Goal: Task Accomplishment & Management: Use online tool/utility

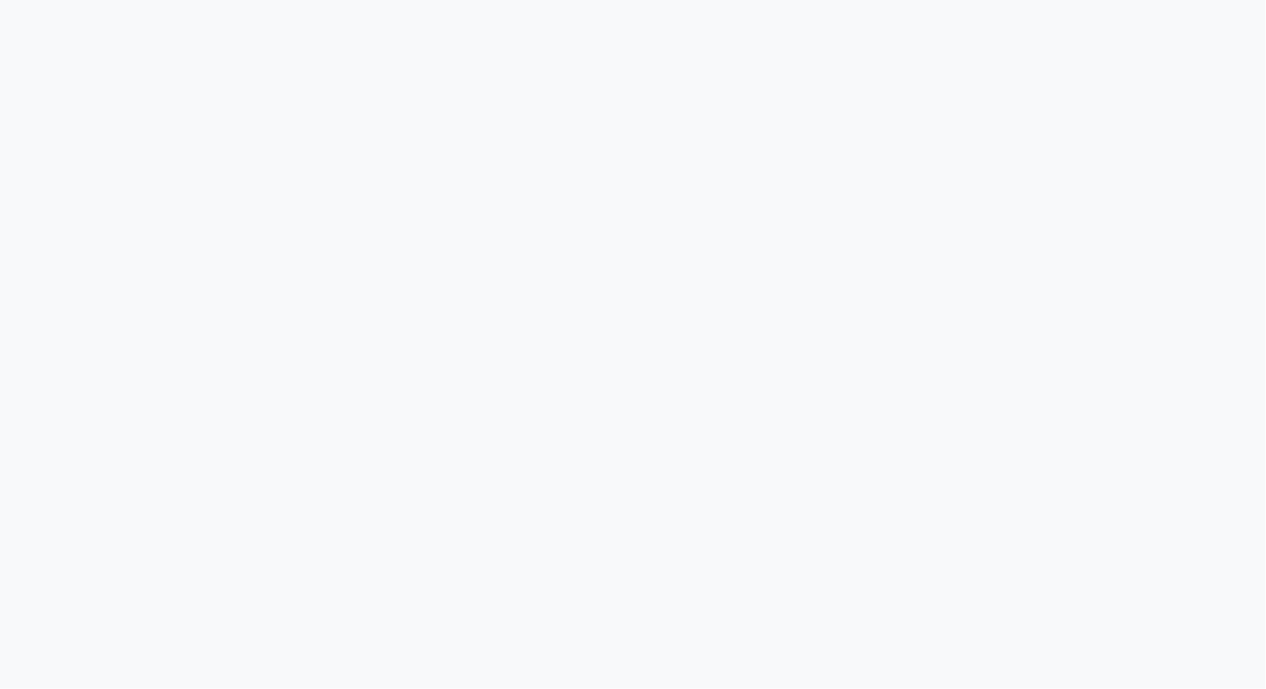
select select "6259"
select select "service"
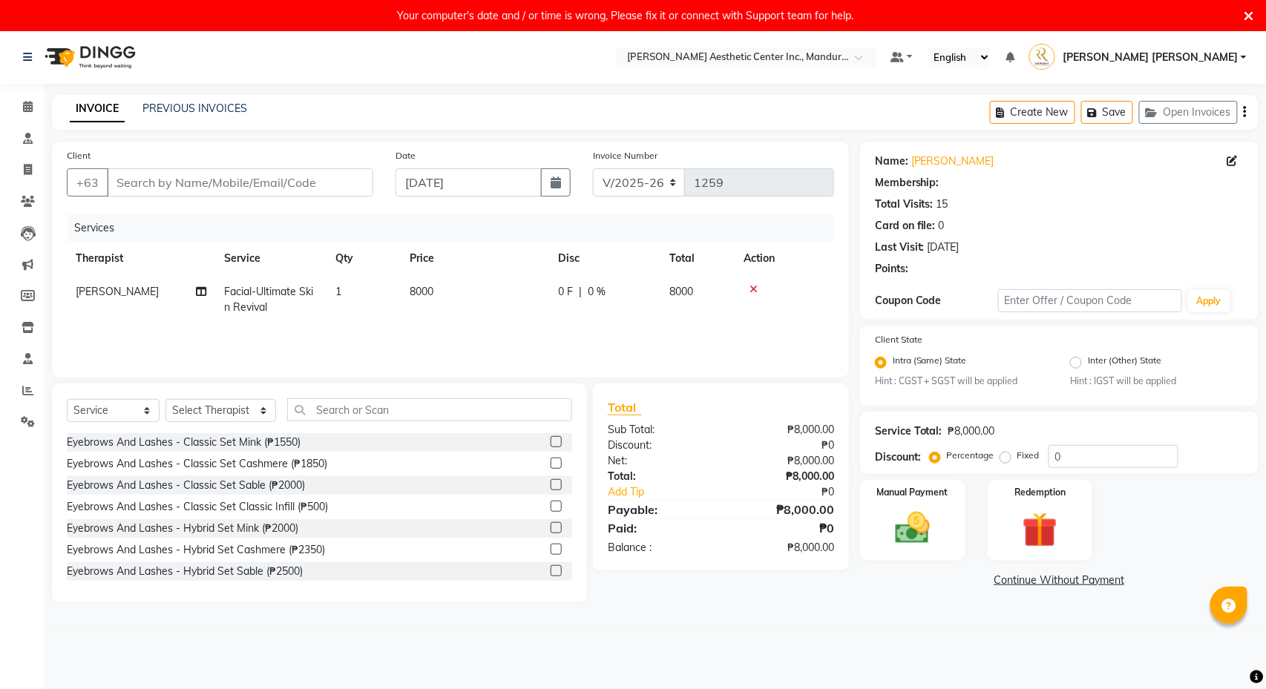
type input "9853828280"
select select "46220"
click at [1248, 19] on icon at bounding box center [1249, 16] width 10 height 13
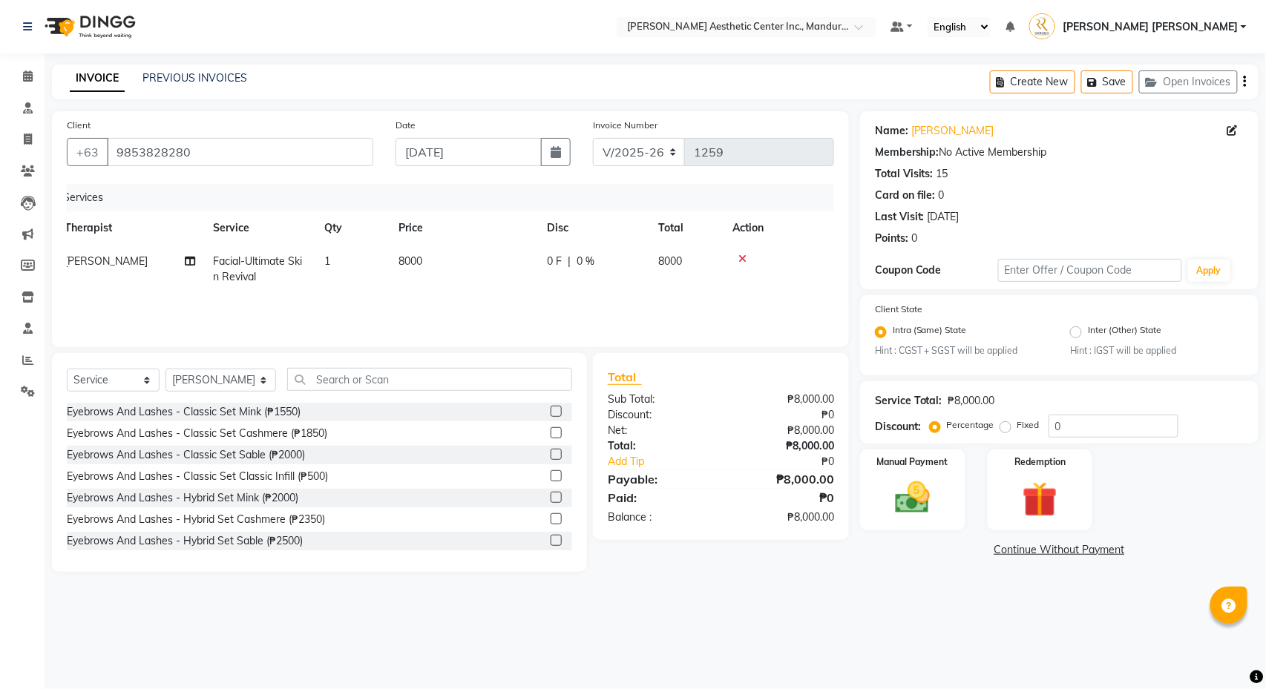
scroll to position [0, 10]
click at [341, 378] on input "text" at bounding box center [429, 379] width 285 height 23
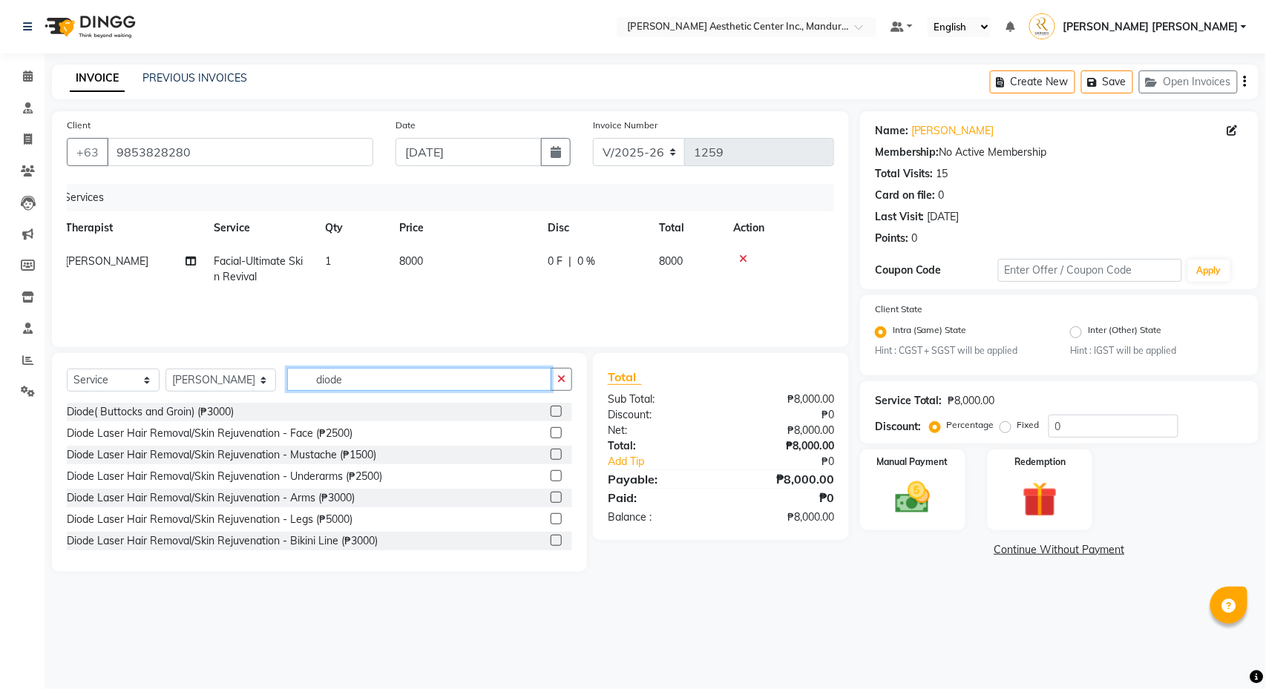
type input "diode"
click at [556, 431] on label at bounding box center [555, 432] width 11 height 11
click at [556, 431] on input "checkbox" at bounding box center [555, 434] width 10 height 10
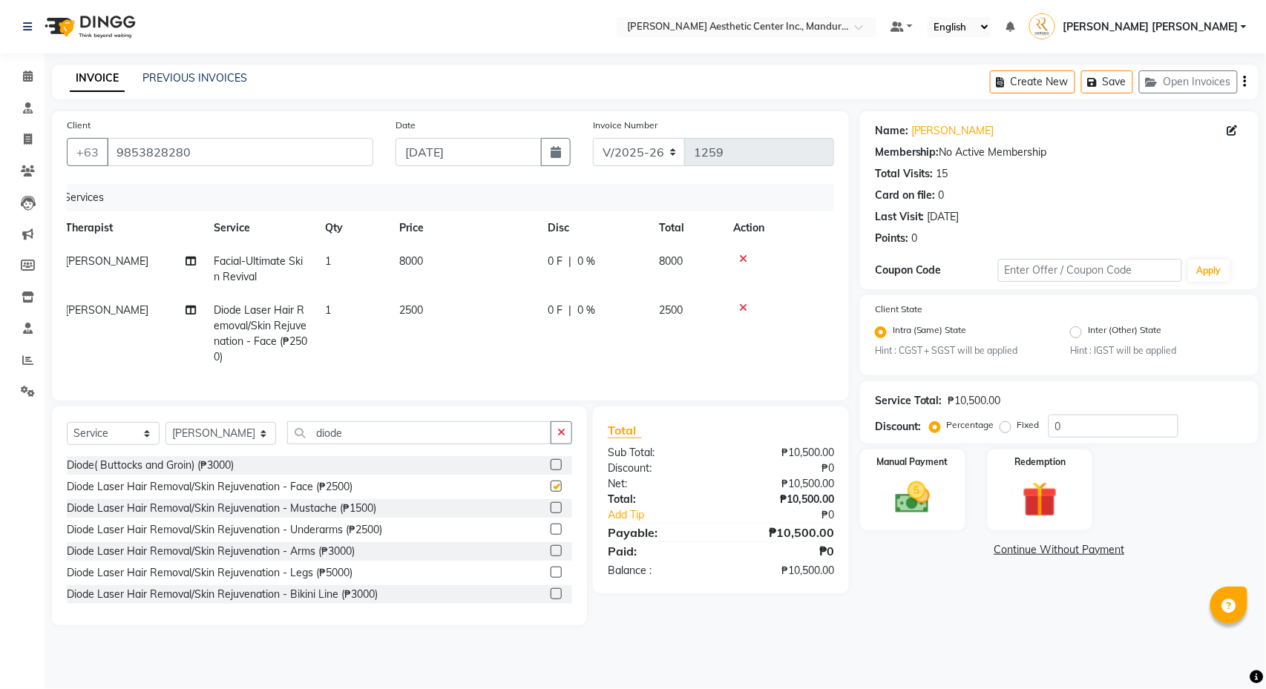
checkbox input "false"
click at [558, 436] on icon "button" at bounding box center [561, 432] width 8 height 10
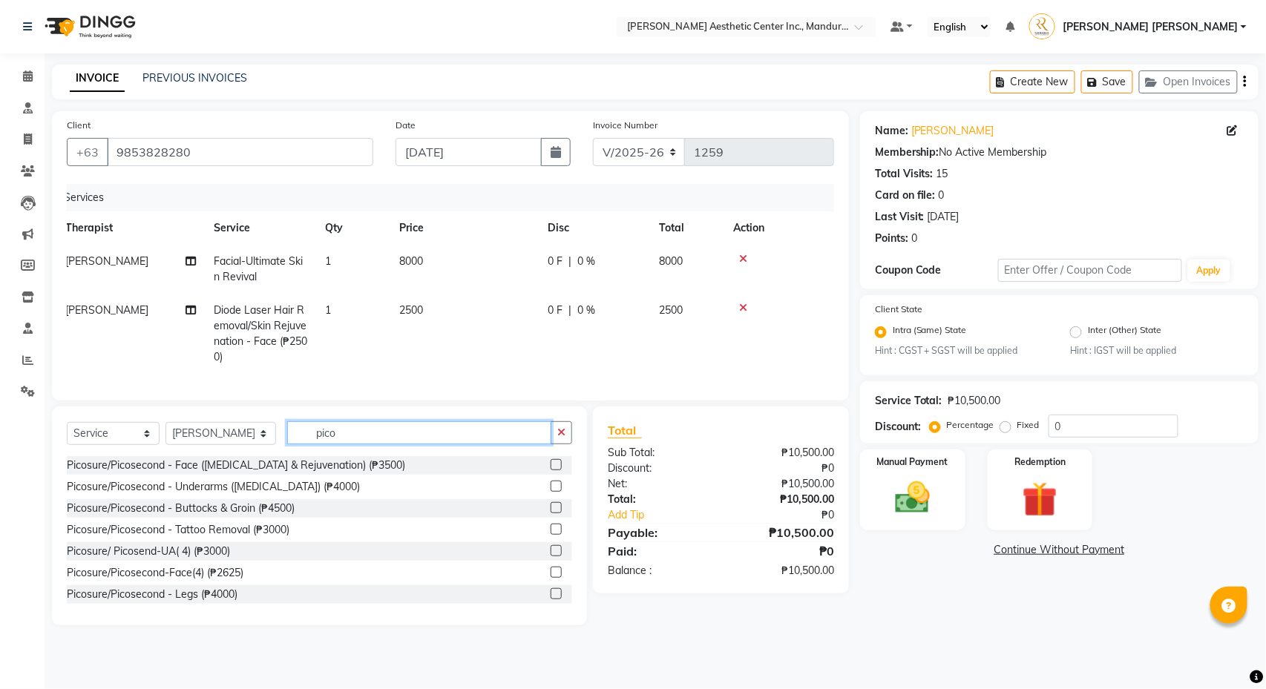
type input "pico"
click at [558, 467] on label at bounding box center [555, 464] width 11 height 11
click at [558, 467] on input "checkbox" at bounding box center [555, 466] width 10 height 10
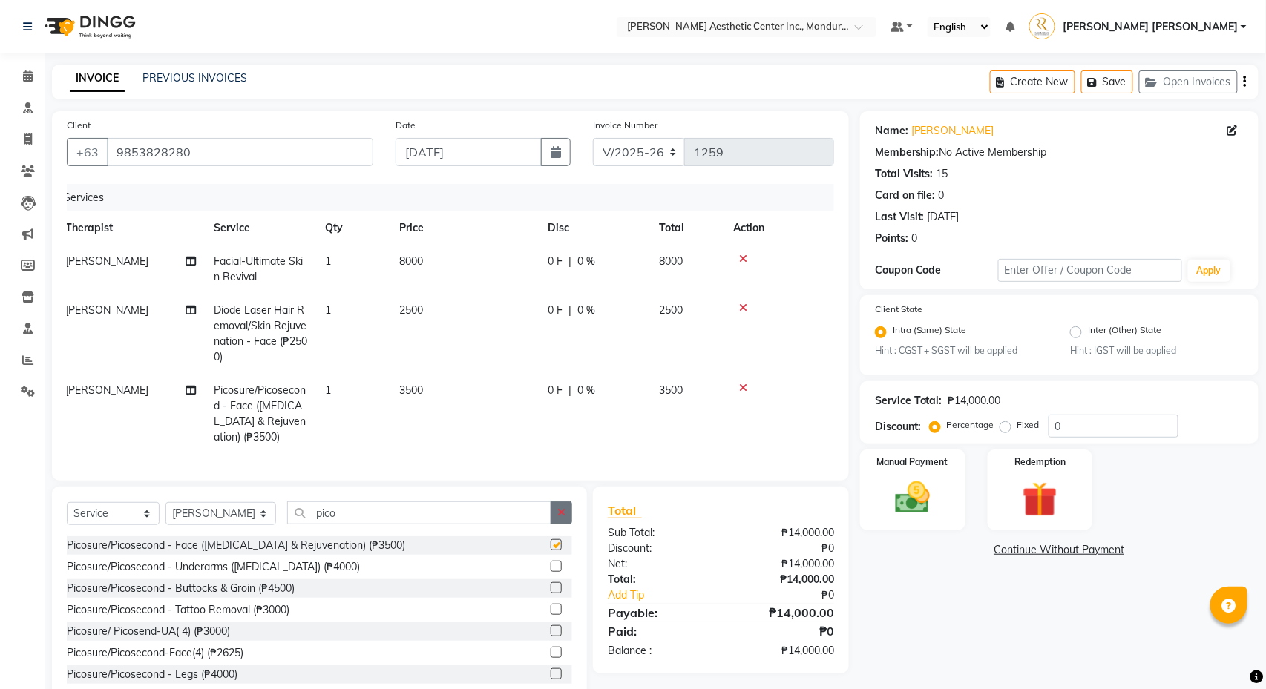
checkbox input "false"
click at [565, 517] on icon "button" at bounding box center [561, 512] width 8 height 10
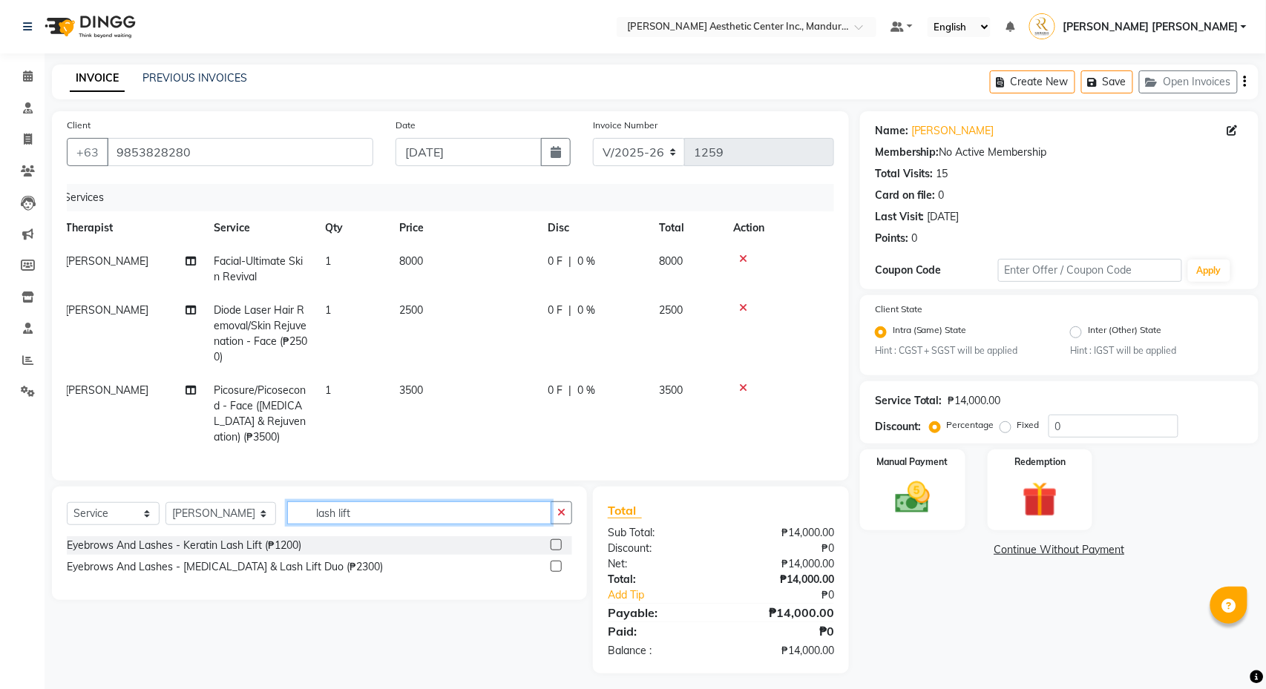
type input "lash lift"
click at [558, 547] on label at bounding box center [555, 544] width 11 height 11
click at [558, 547] on input "checkbox" at bounding box center [555, 546] width 10 height 10
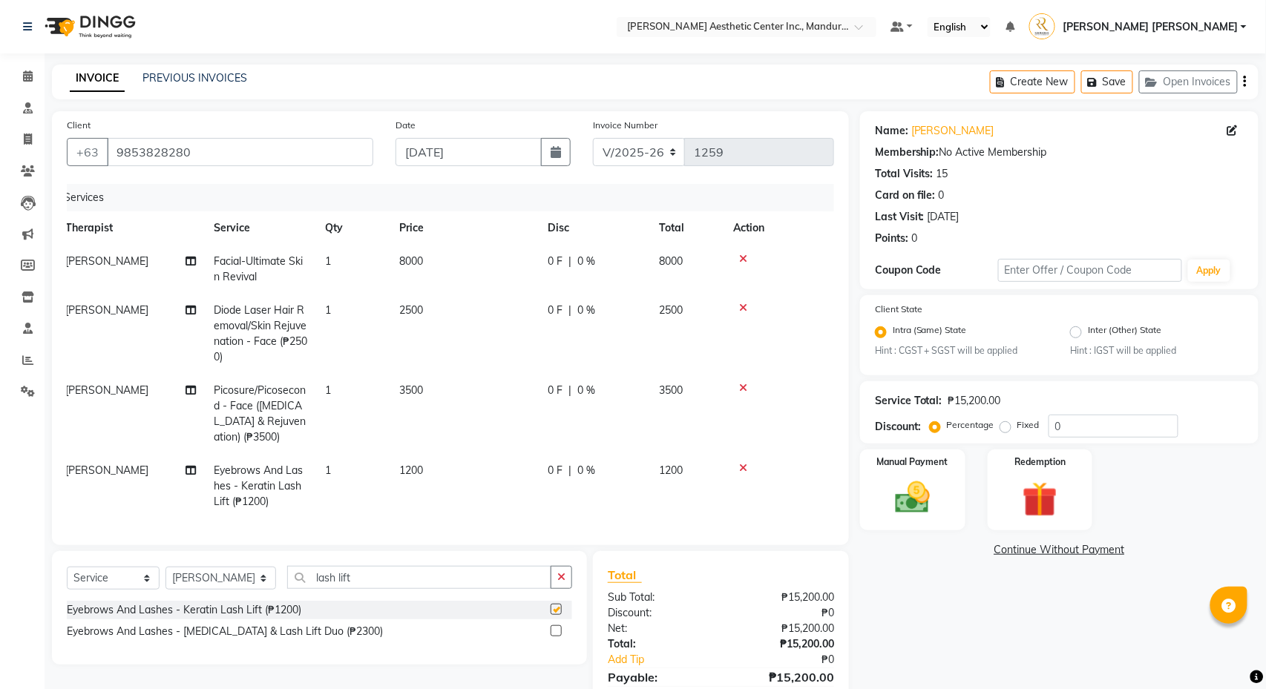
checkbox input "false"
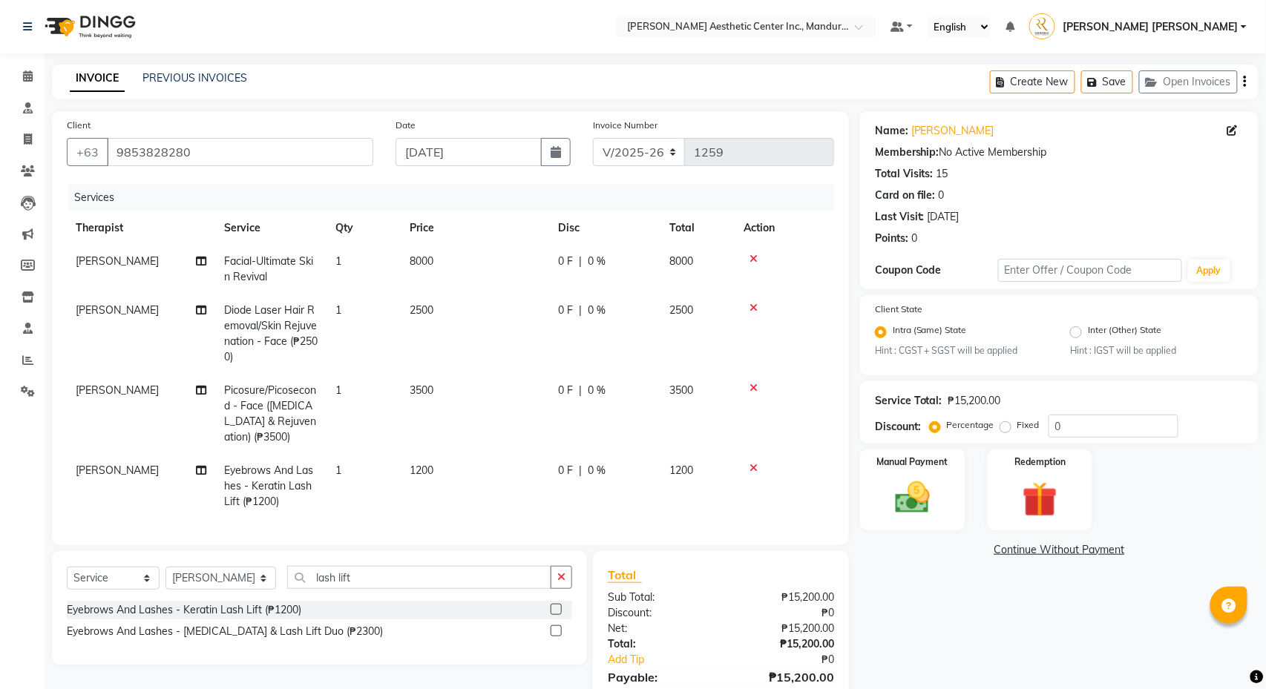
scroll to position [0, 0]
click at [114, 475] on span "[PERSON_NAME]" at bounding box center [117, 470] width 83 height 13
select select "46220"
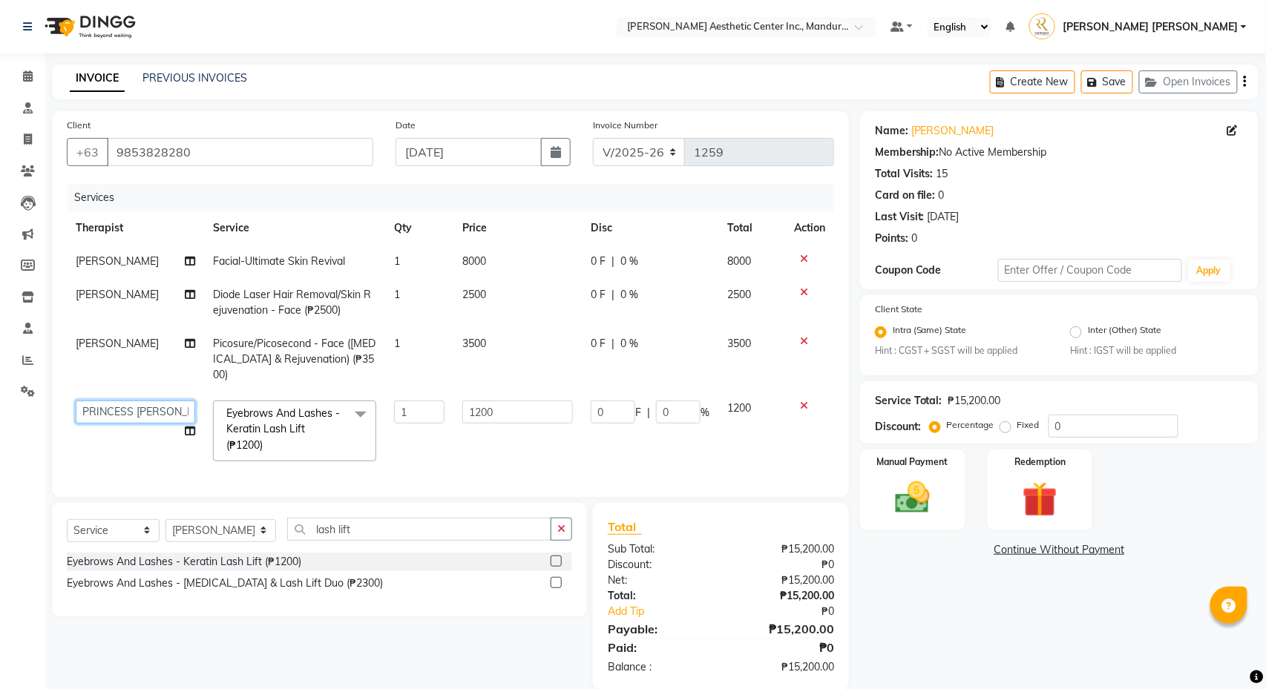
select select "46412"
click at [561, 534] on icon "button" at bounding box center [561, 529] width 8 height 10
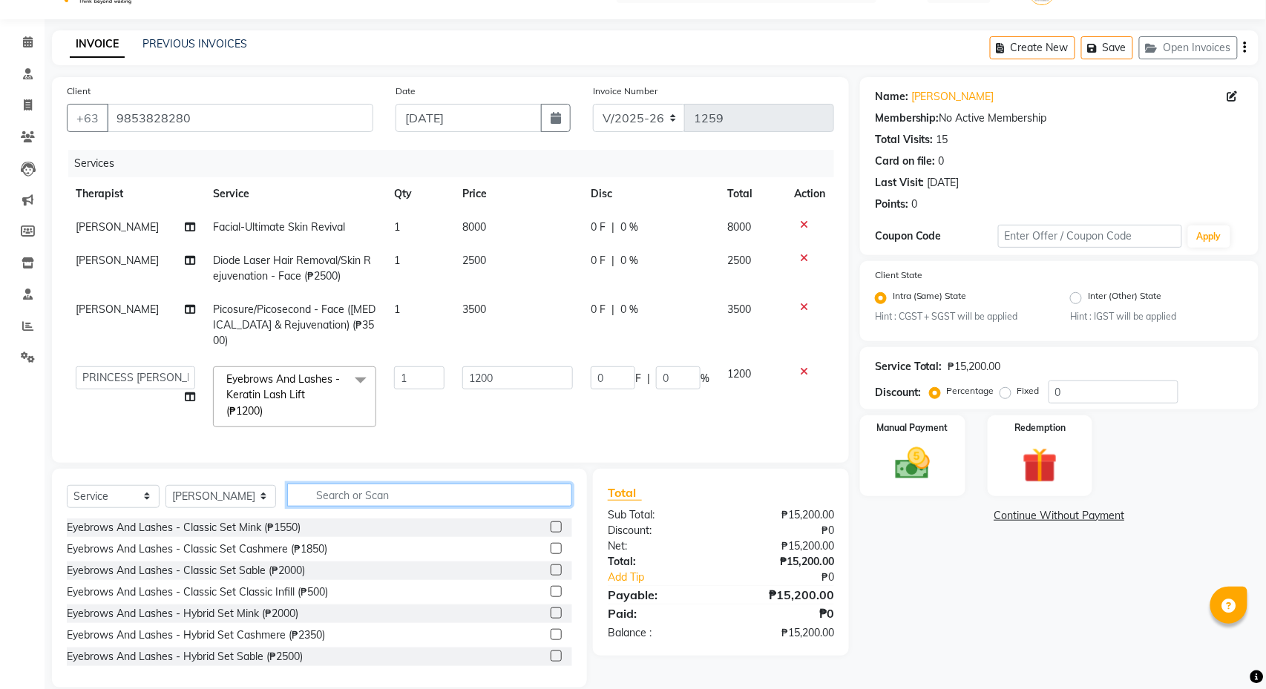
scroll to position [22, 0]
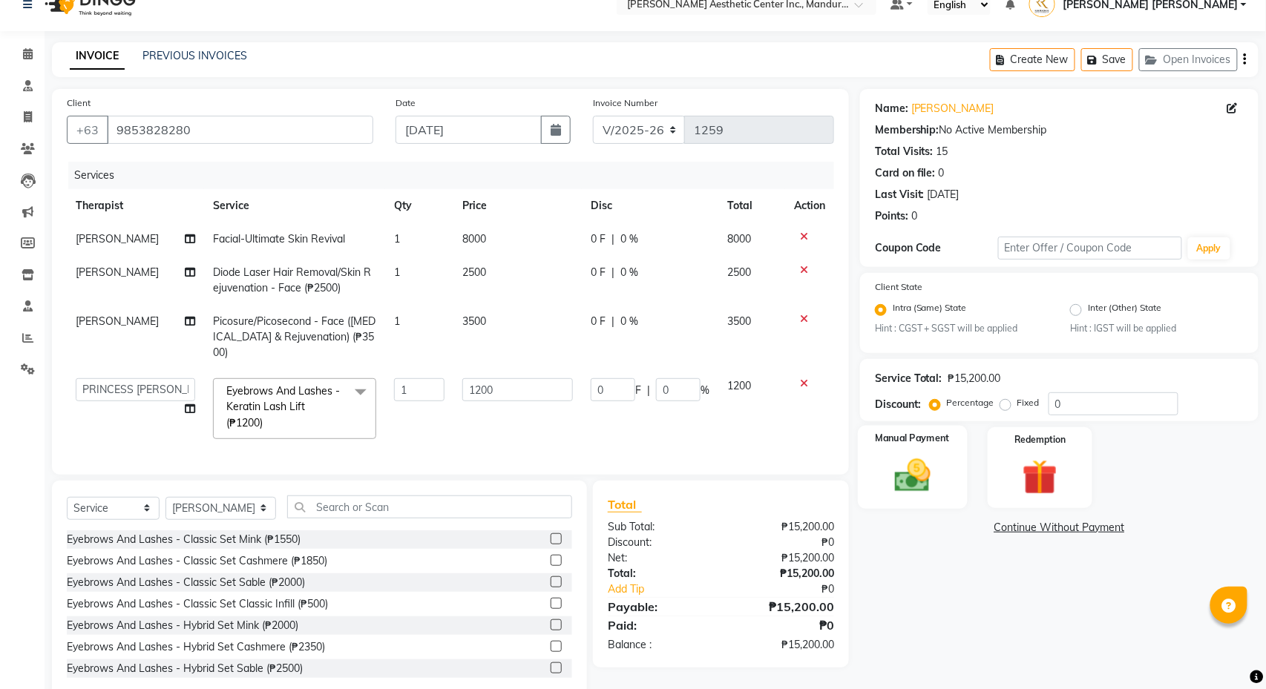
click at [912, 493] on img at bounding box center [912, 476] width 59 height 42
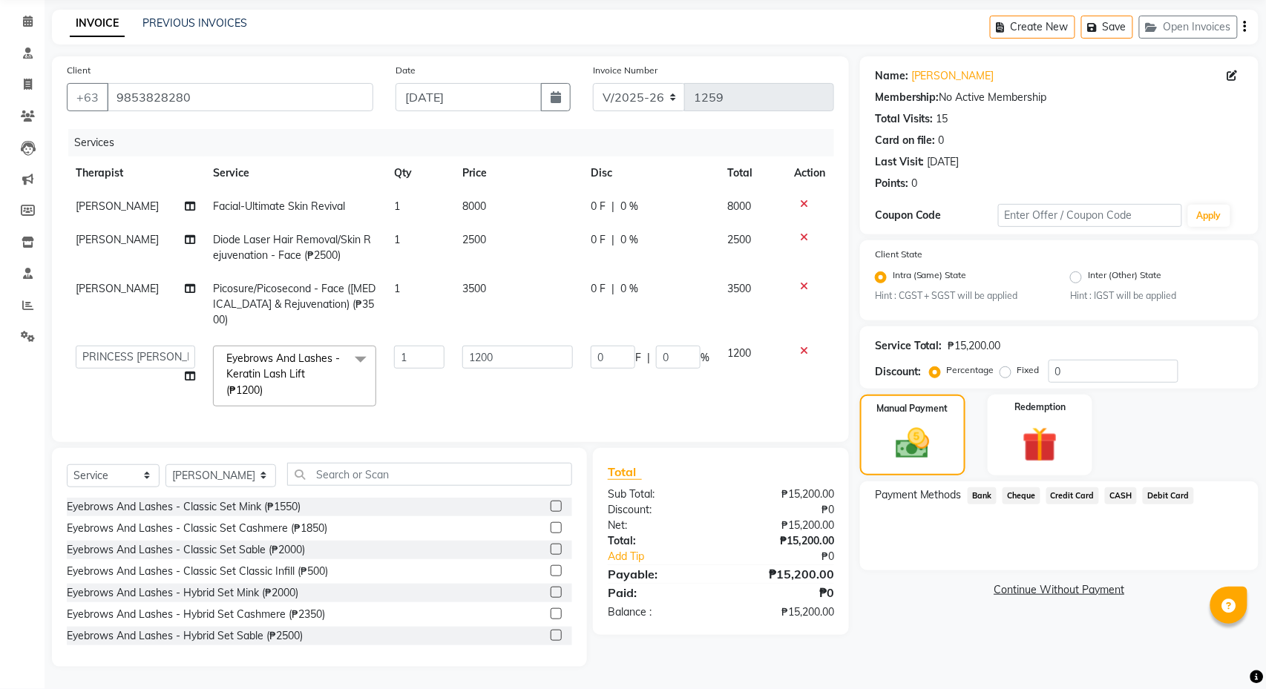
scroll to position [58, 0]
click at [987, 498] on span "Bank" at bounding box center [981, 495] width 29 height 17
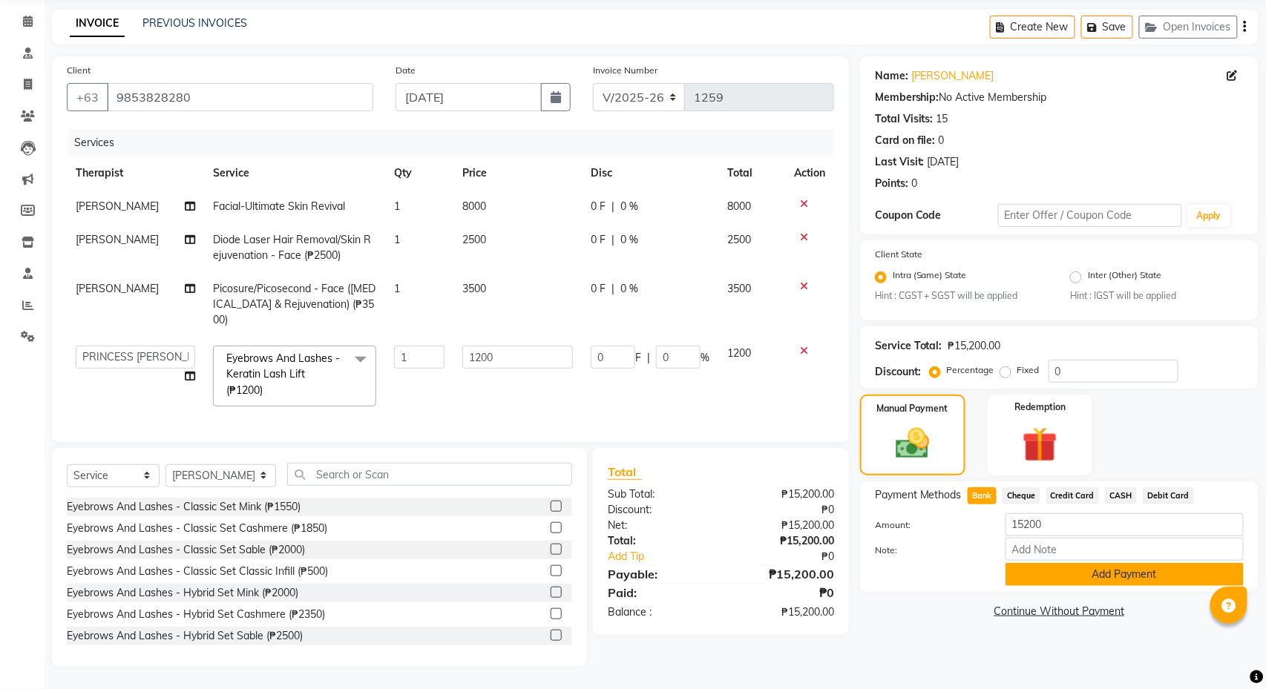
click at [1081, 574] on button "Add Payment" at bounding box center [1124, 574] width 238 height 23
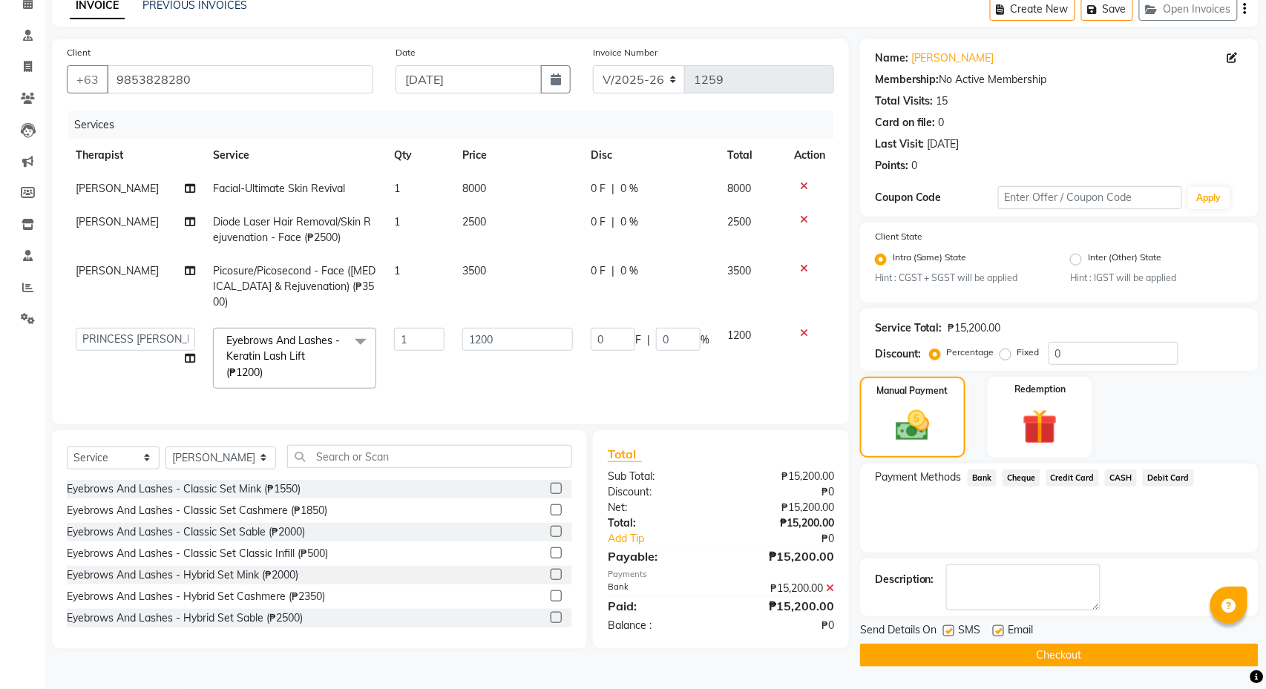
scroll to position [75, 0]
click at [1068, 657] on button "Checkout" at bounding box center [1059, 655] width 398 height 23
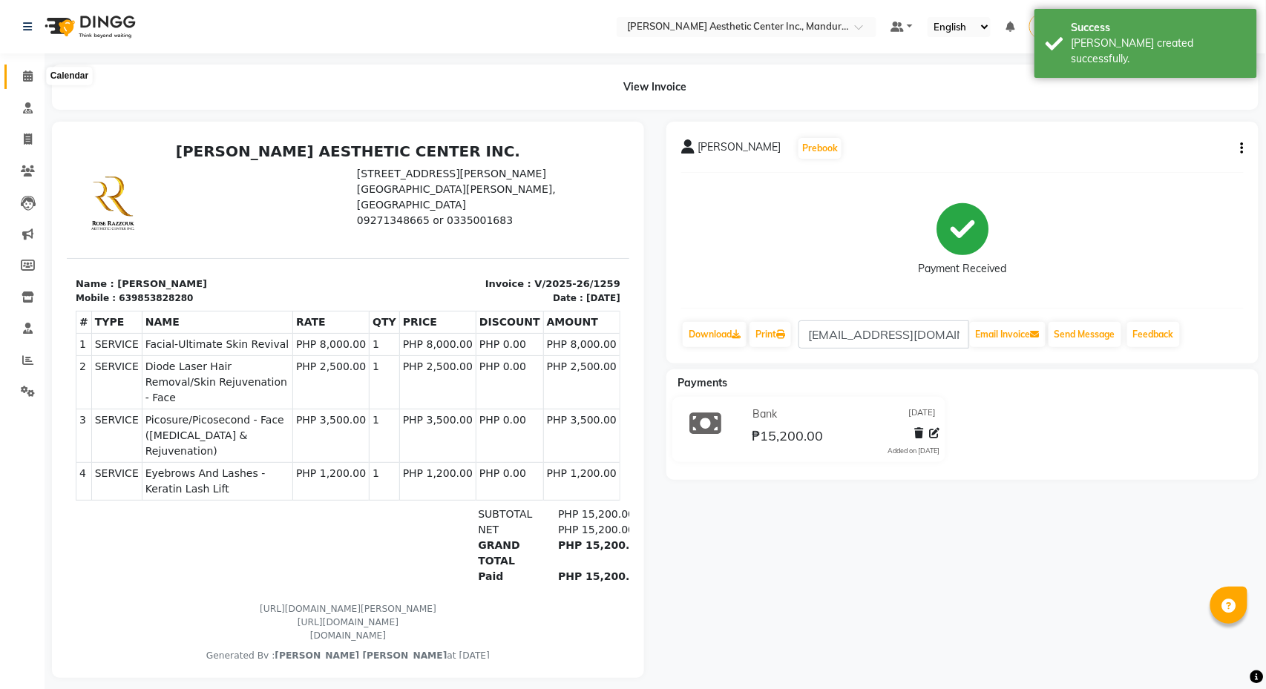
click at [23, 76] on icon at bounding box center [28, 75] width 10 height 11
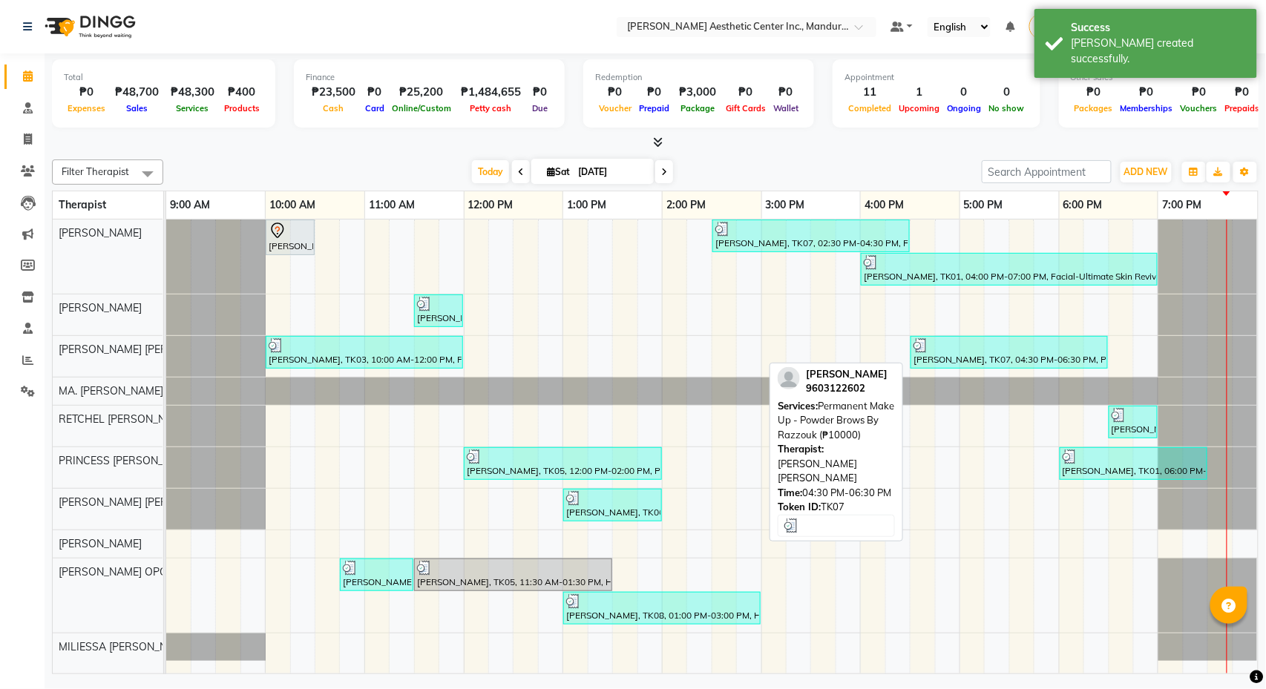
click at [994, 358] on div "[PERSON_NAME], TK07, 04:30 PM-06:30 PM, Permanent Make Up - Powder Brows By Raz…" at bounding box center [1009, 352] width 194 height 28
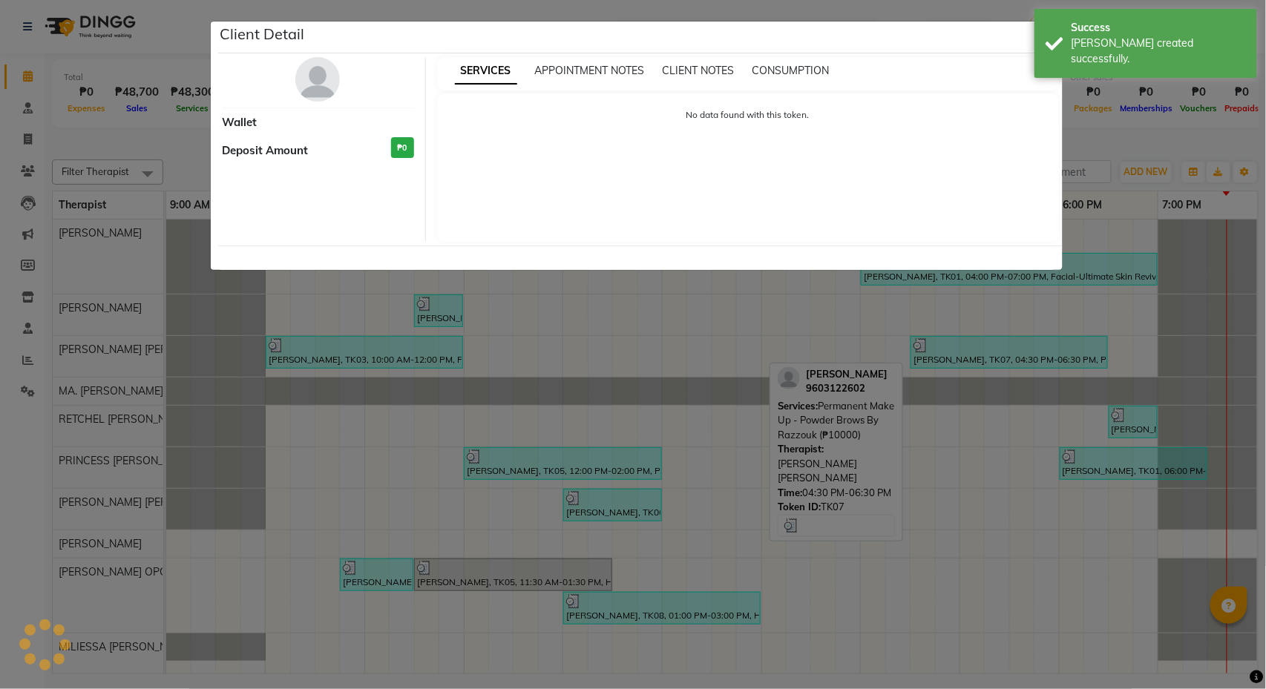
select select "3"
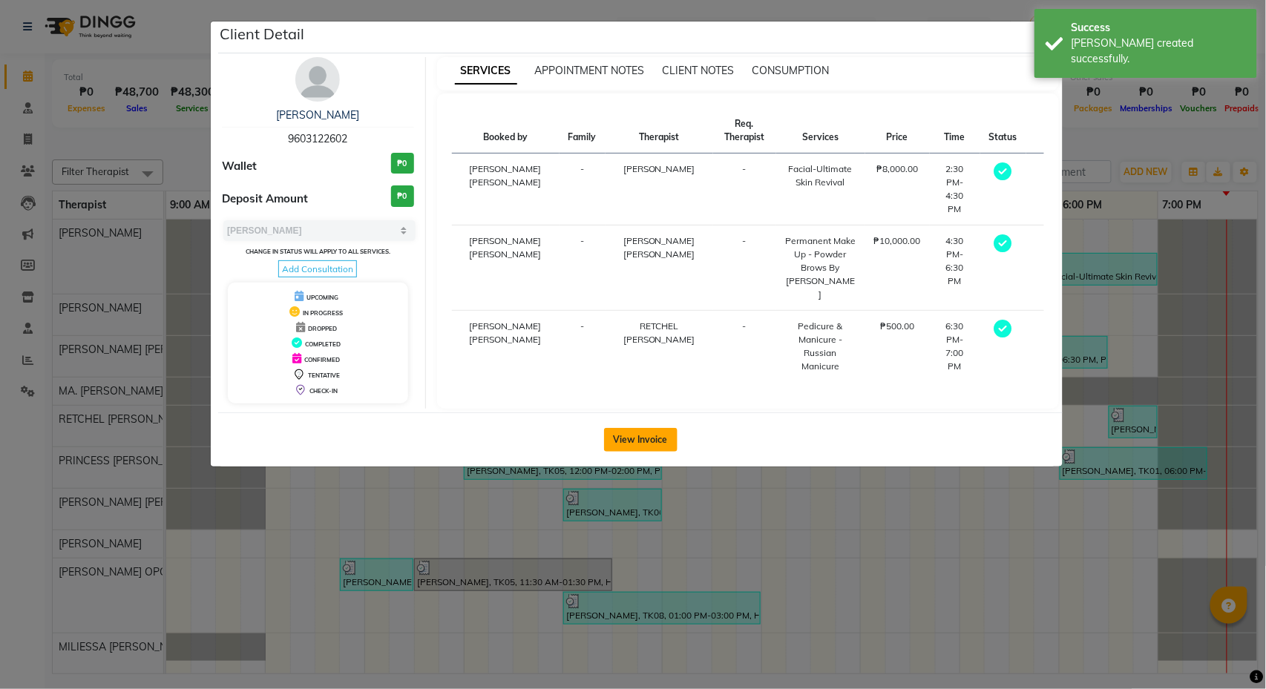
click at [654, 441] on button "View Invoice" at bounding box center [640, 440] width 73 height 24
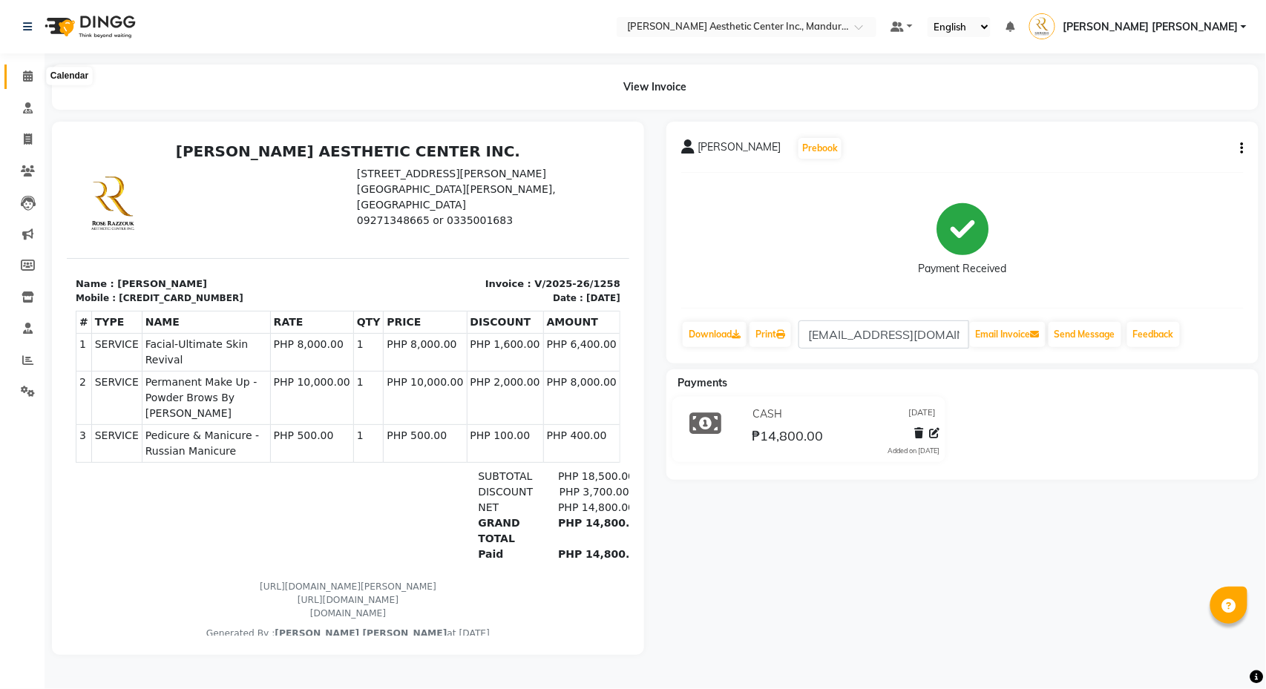
click at [23, 70] on icon at bounding box center [28, 75] width 10 height 11
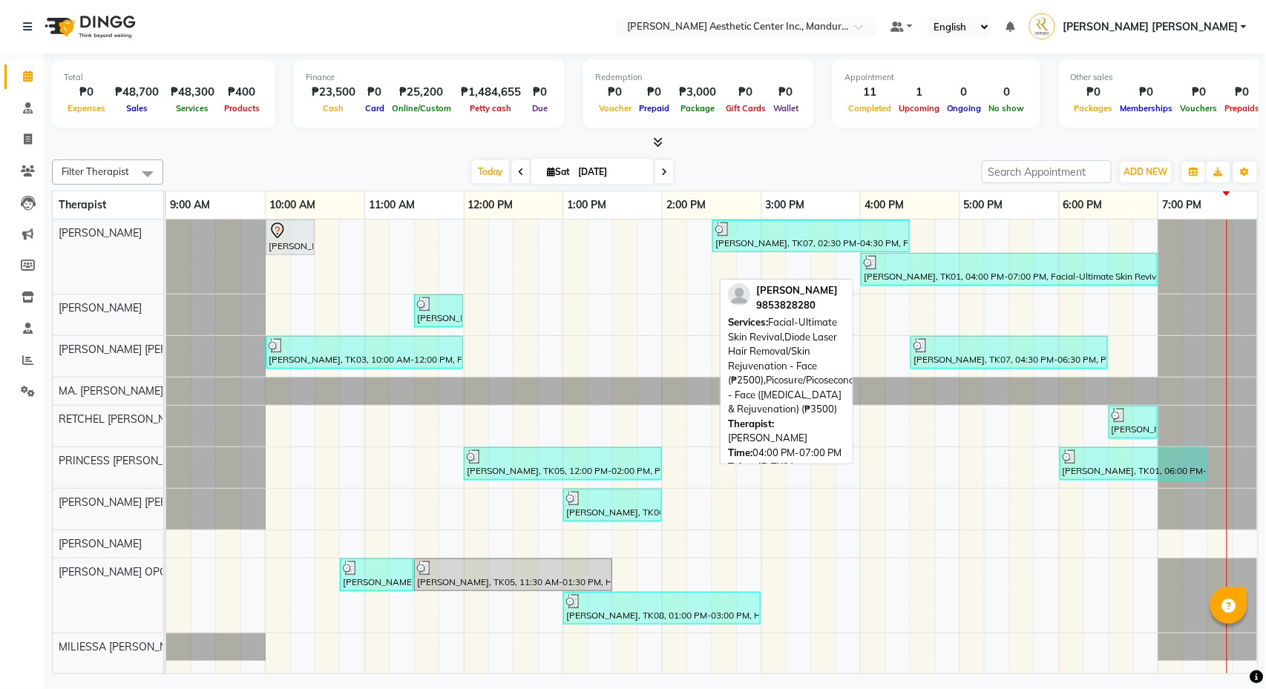
click at [991, 267] on div at bounding box center [1008, 262] width 291 height 15
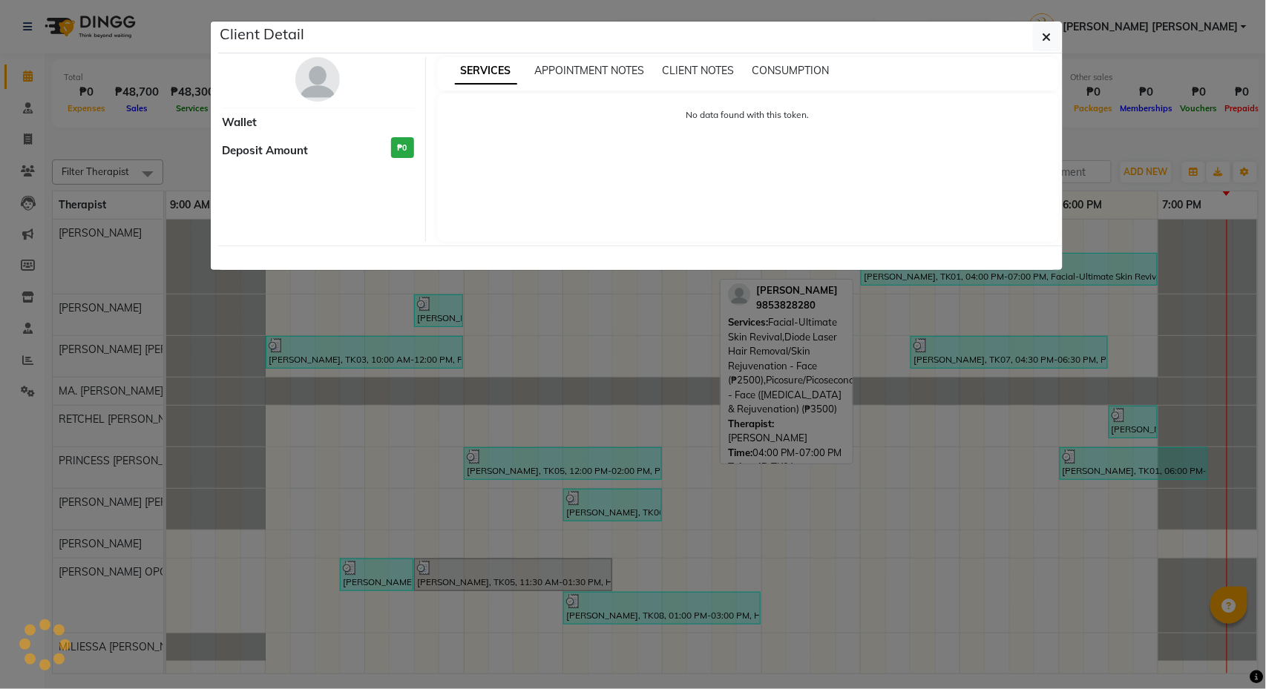
select select "3"
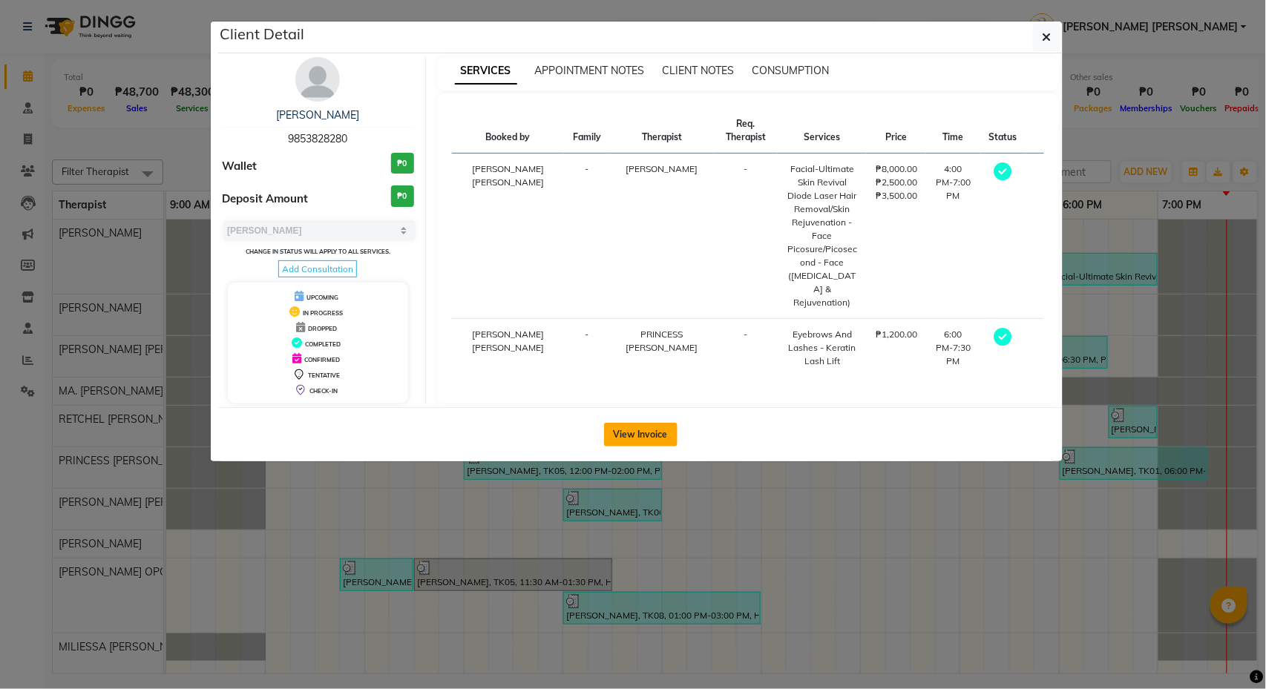
click at [656, 442] on button "View Invoice" at bounding box center [640, 435] width 73 height 24
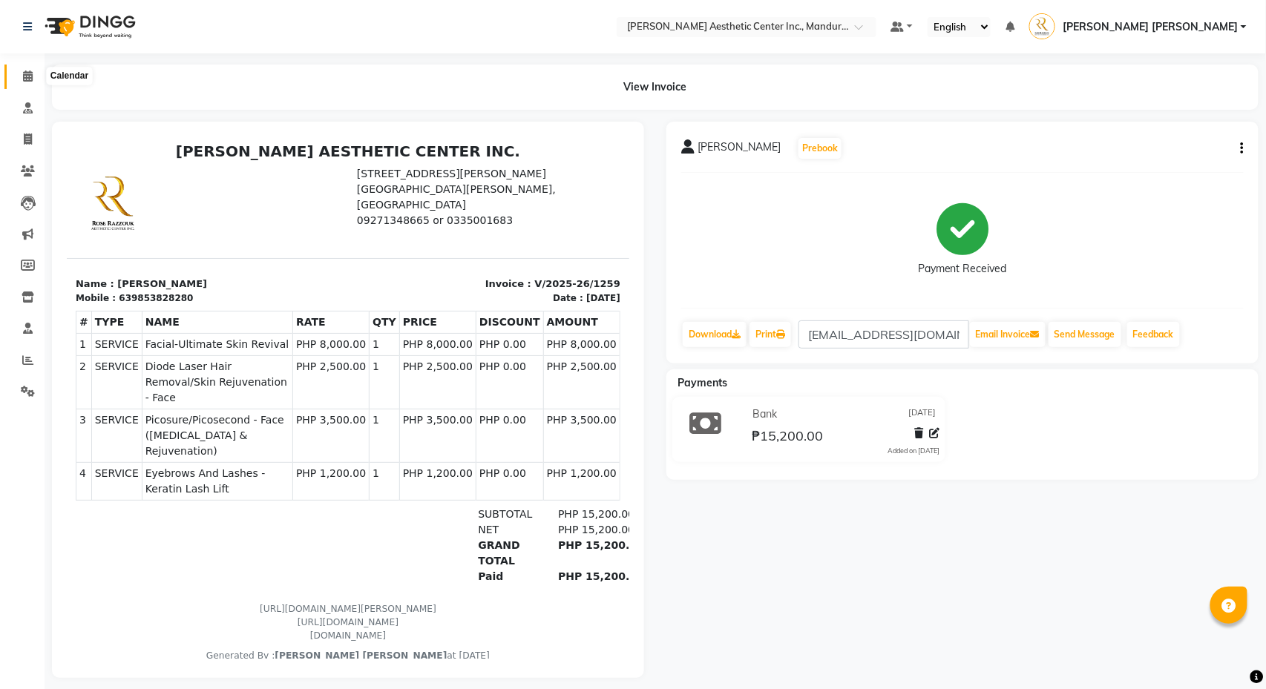
click at [31, 71] on icon at bounding box center [28, 75] width 10 height 11
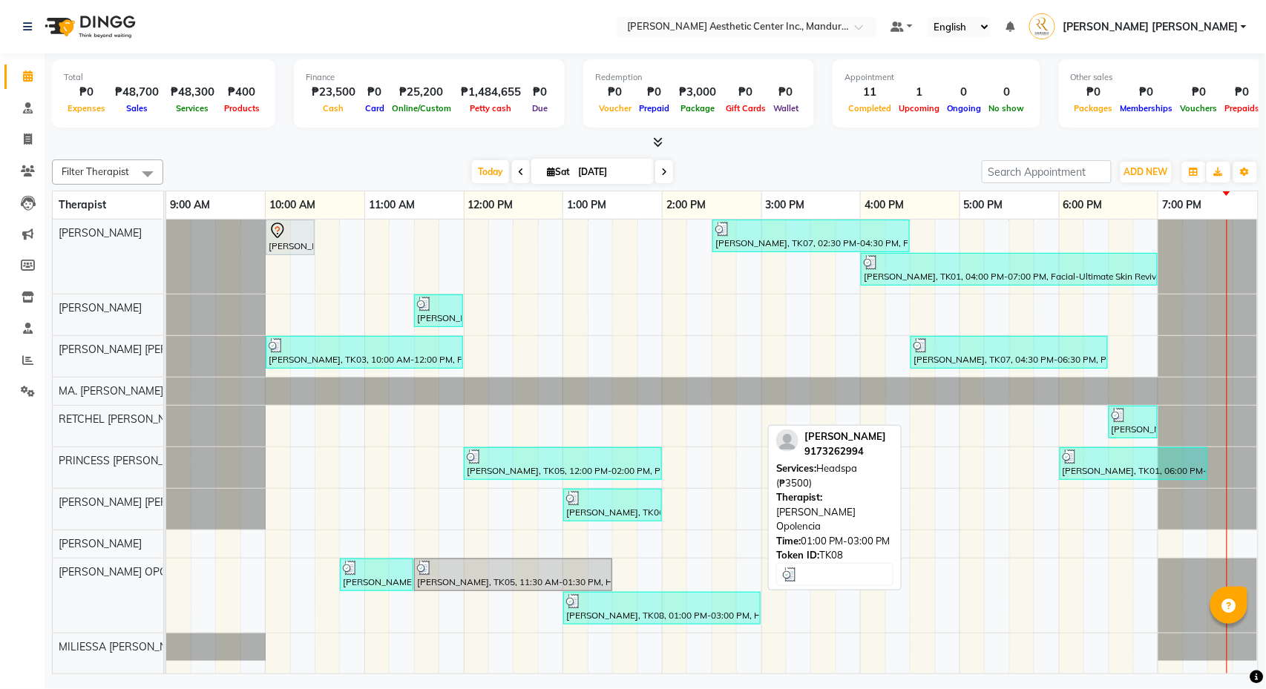
click at [635, 603] on div at bounding box center [661, 601] width 191 height 15
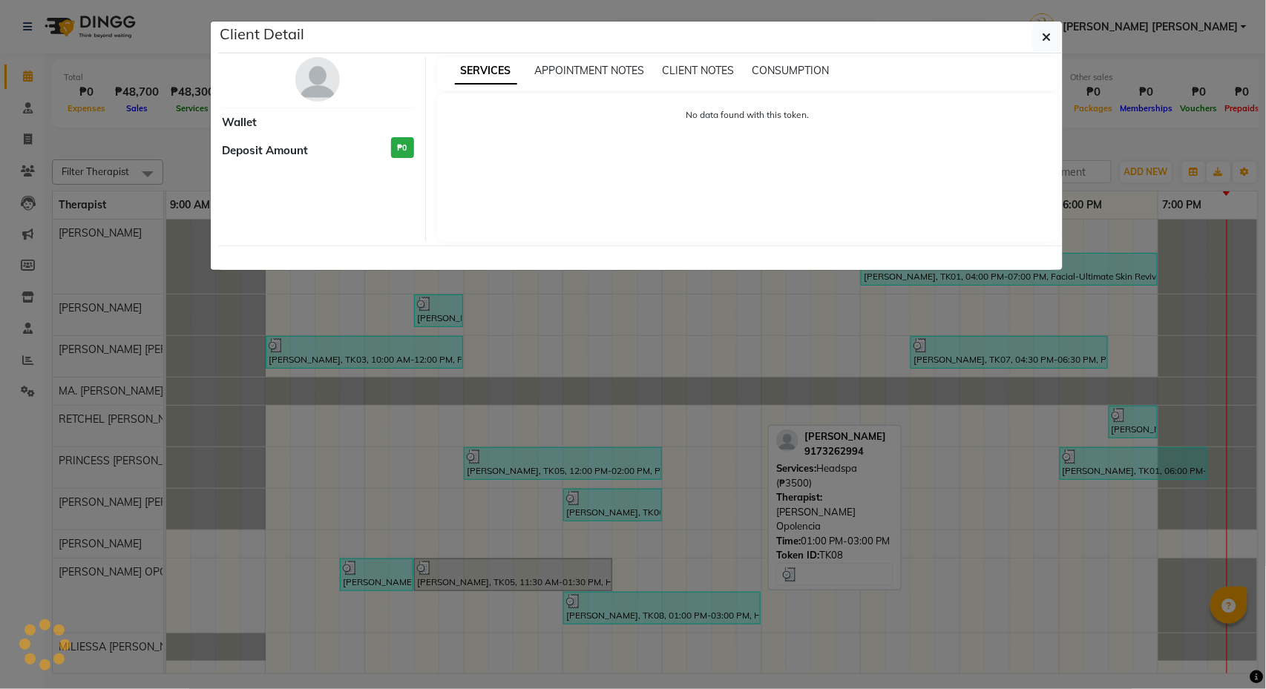
select select "3"
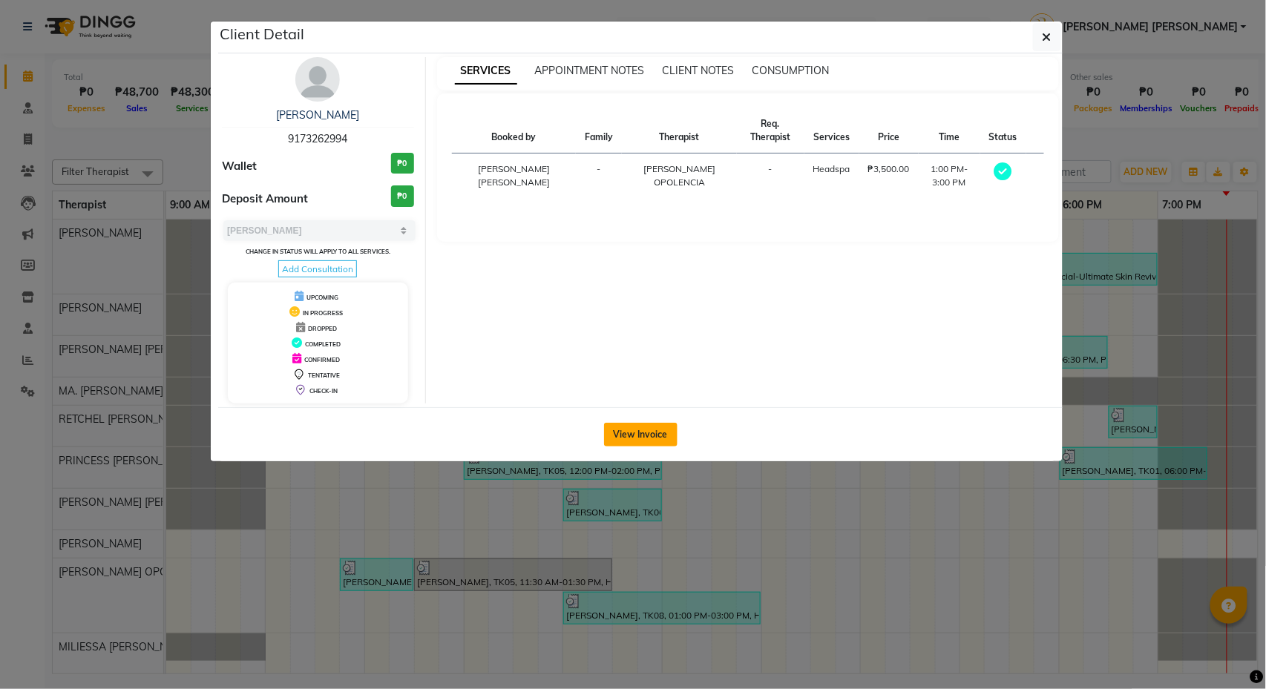
click at [613, 434] on button "View Invoice" at bounding box center [640, 435] width 73 height 24
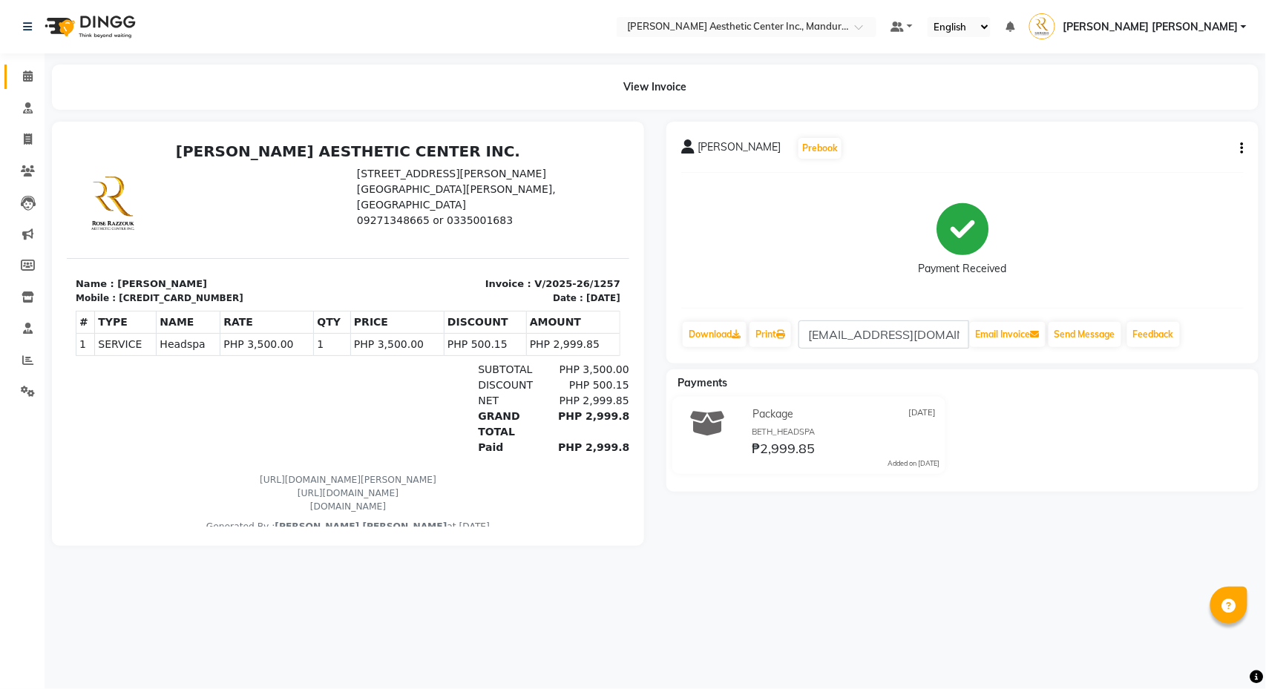
click at [31, 68] on span at bounding box center [28, 76] width 26 height 17
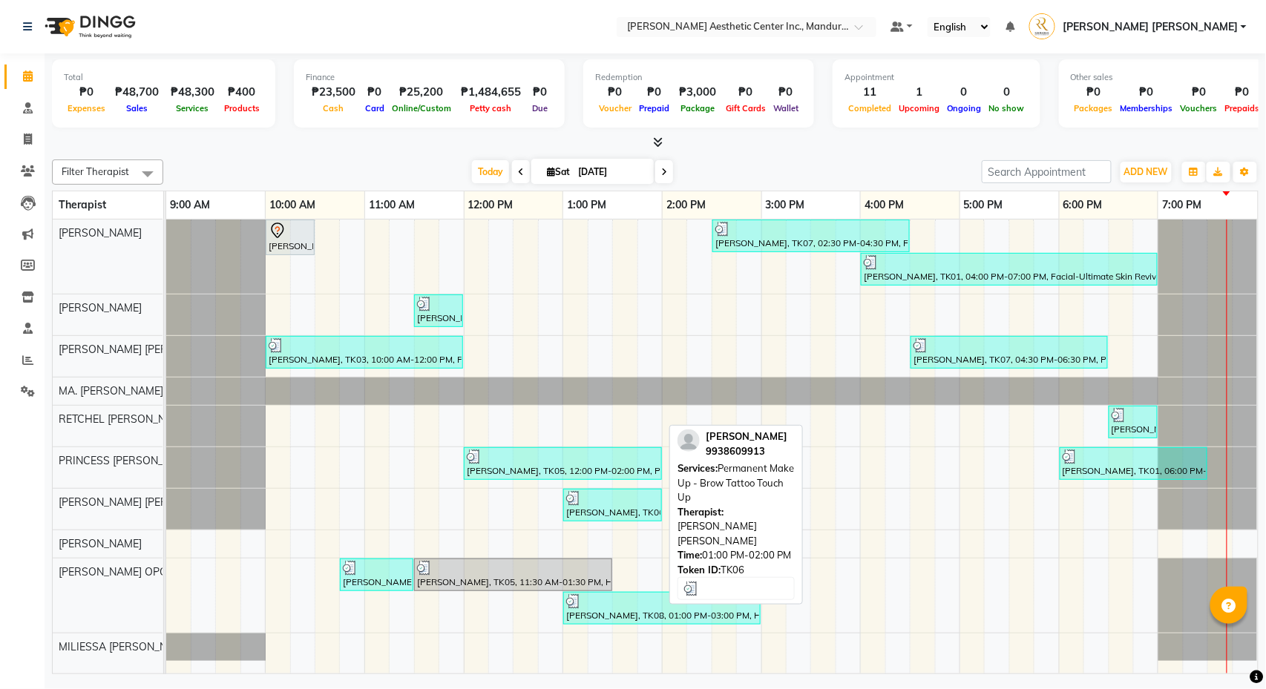
click at [639, 501] on div at bounding box center [612, 498] width 93 height 15
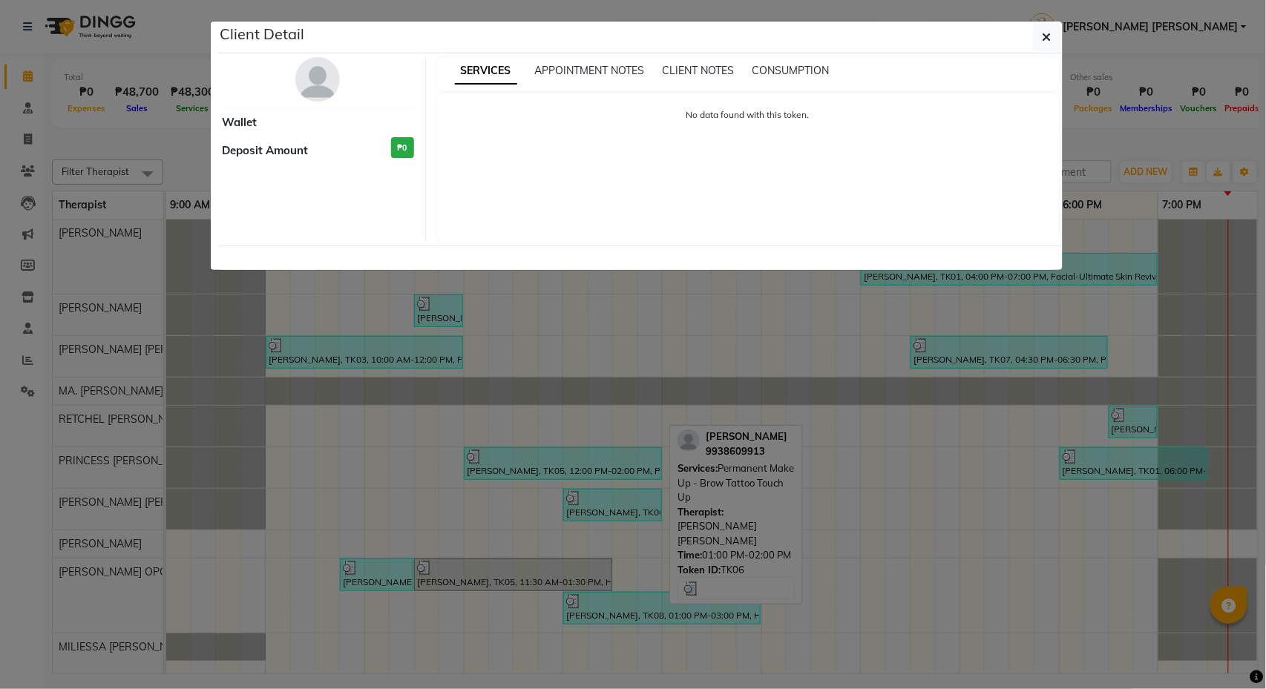
select select "3"
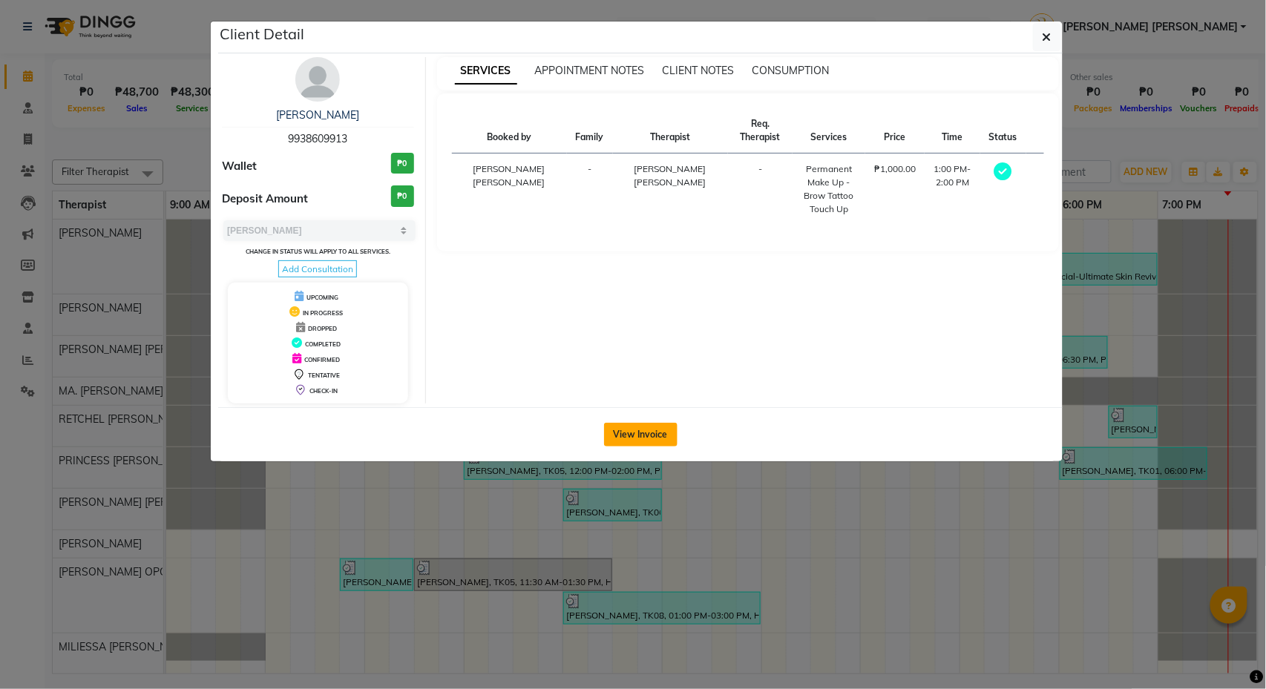
click at [636, 447] on button "View Invoice" at bounding box center [640, 435] width 73 height 24
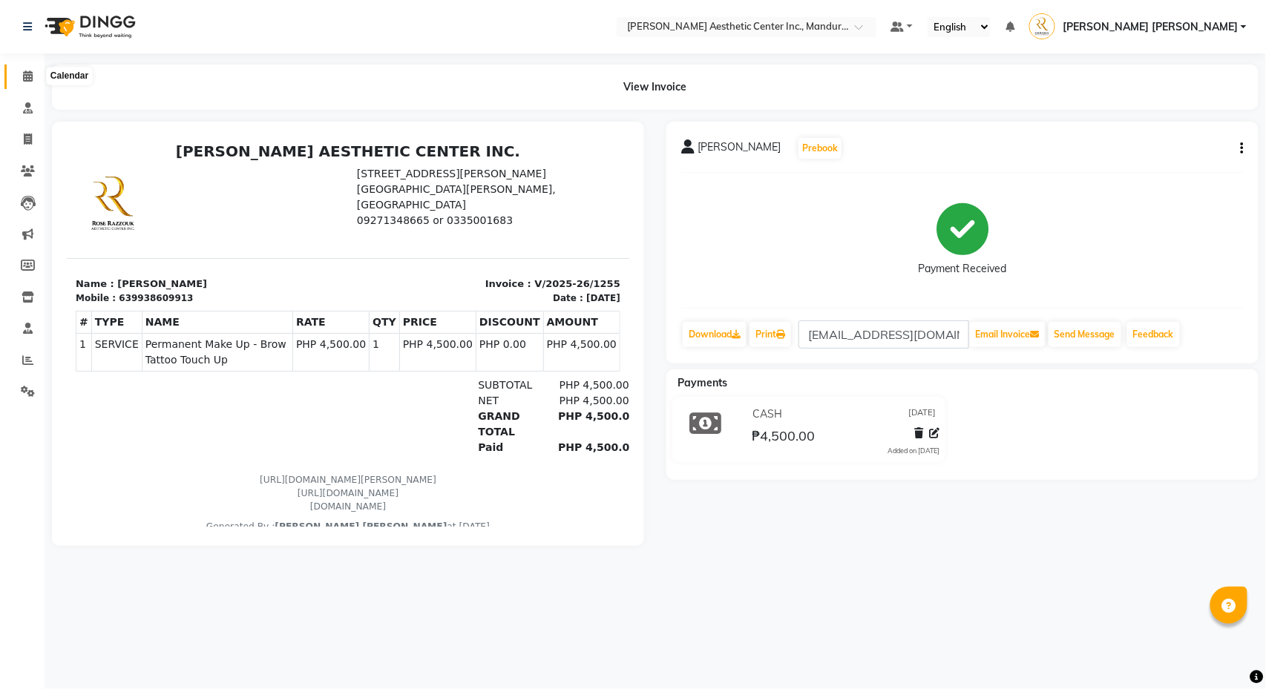
click at [27, 74] on icon at bounding box center [28, 75] width 10 height 11
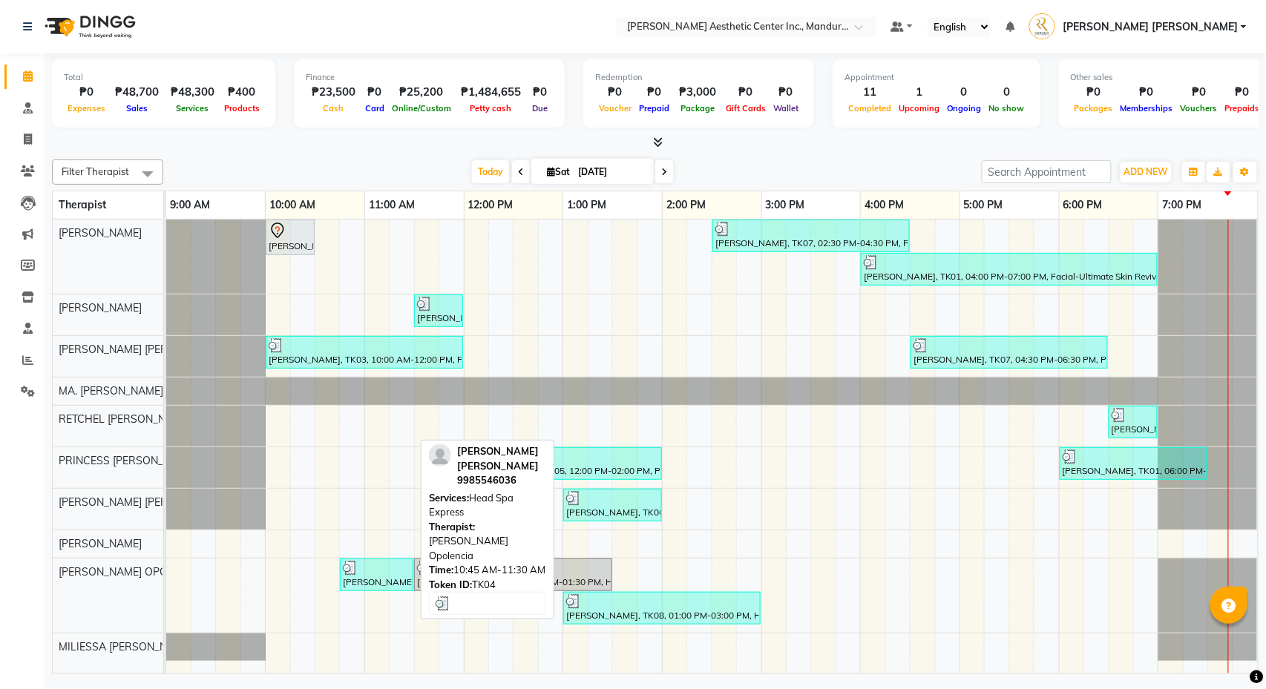
click at [383, 582] on div "[PERSON_NAME] [PERSON_NAME], TK04, 10:45 AM-11:30 AM, Head Spa Express" at bounding box center [376, 575] width 70 height 28
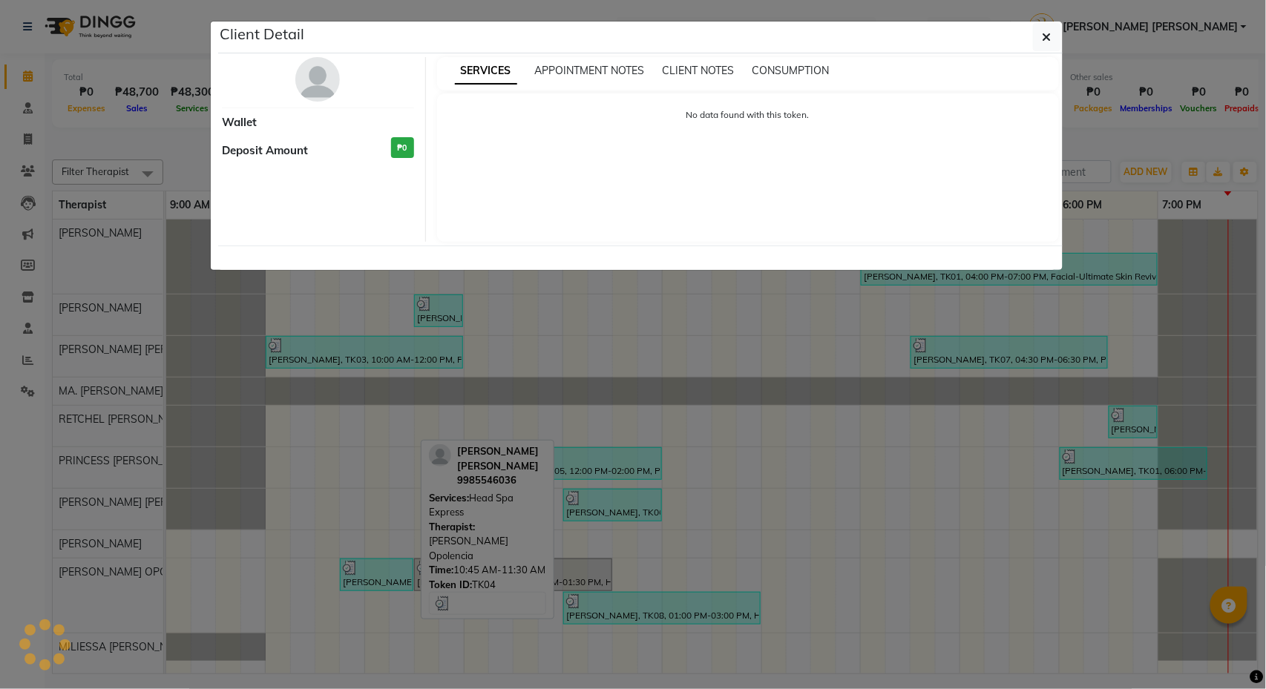
select select "3"
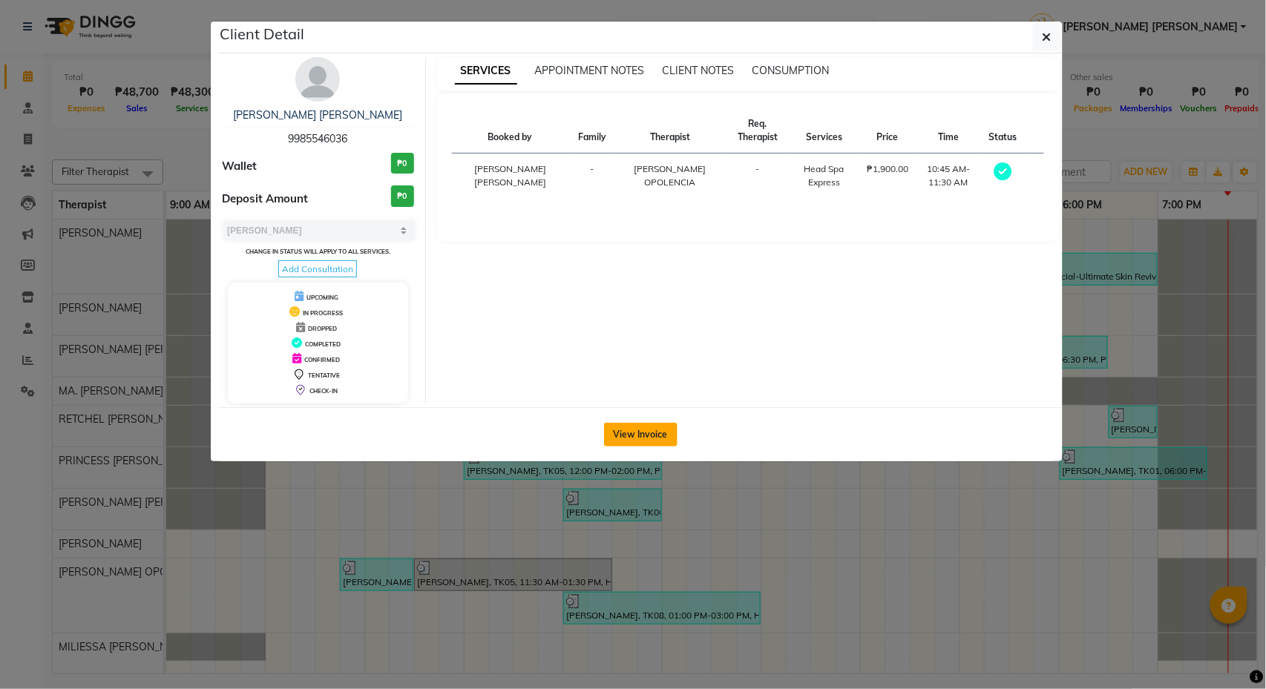
click at [648, 444] on button "View Invoice" at bounding box center [640, 435] width 73 height 24
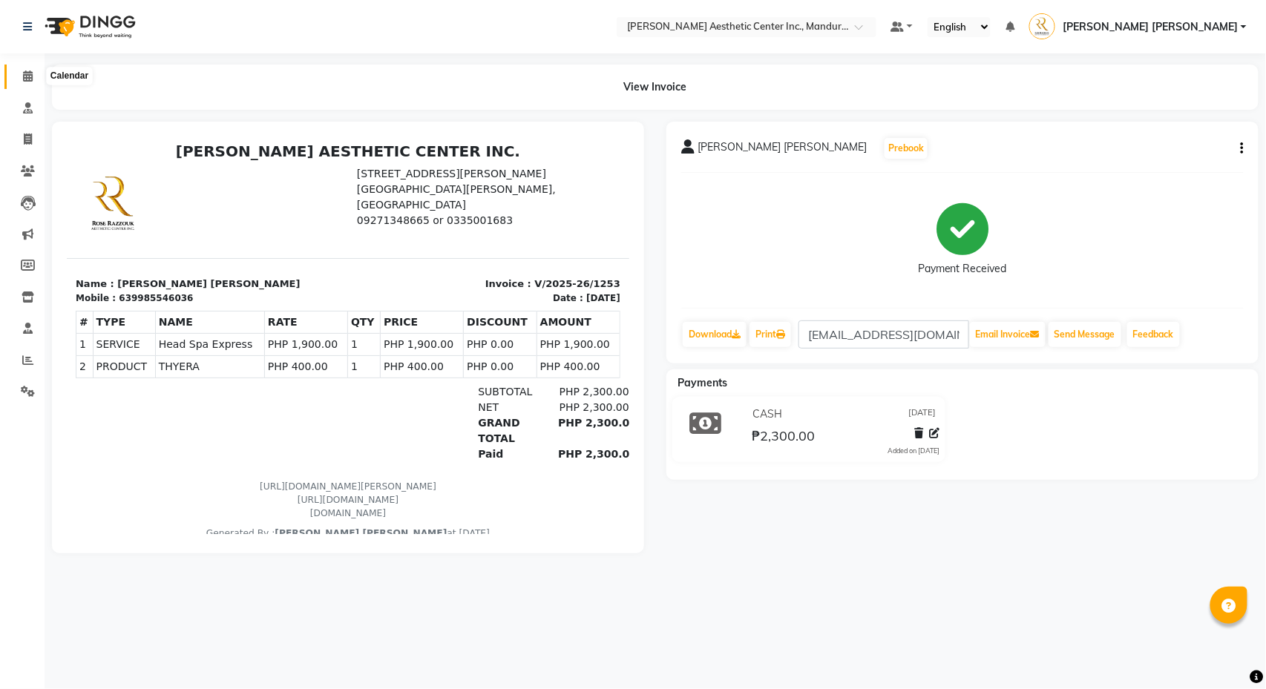
click at [28, 78] on icon at bounding box center [28, 75] width 10 height 11
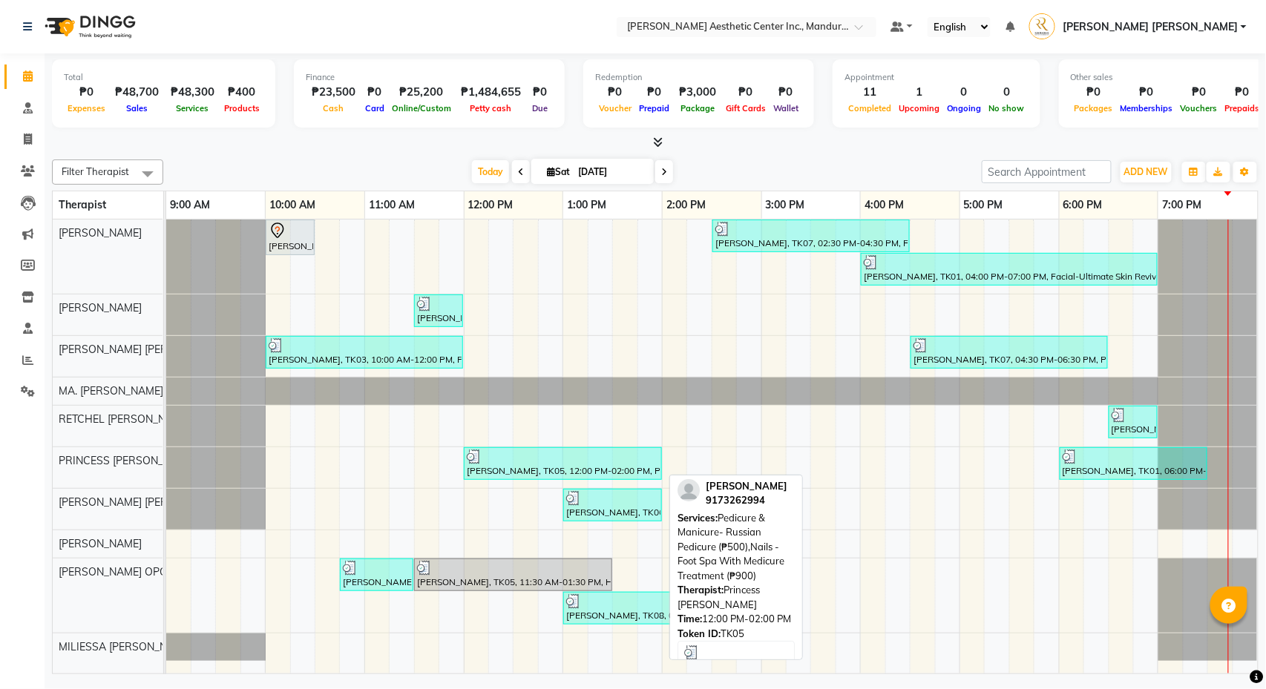
click at [574, 469] on div "[PERSON_NAME], TK05, 12:00 PM-02:00 PM, Pedicure & Manicure- Russian Pedicure (…" at bounding box center [562, 464] width 195 height 28
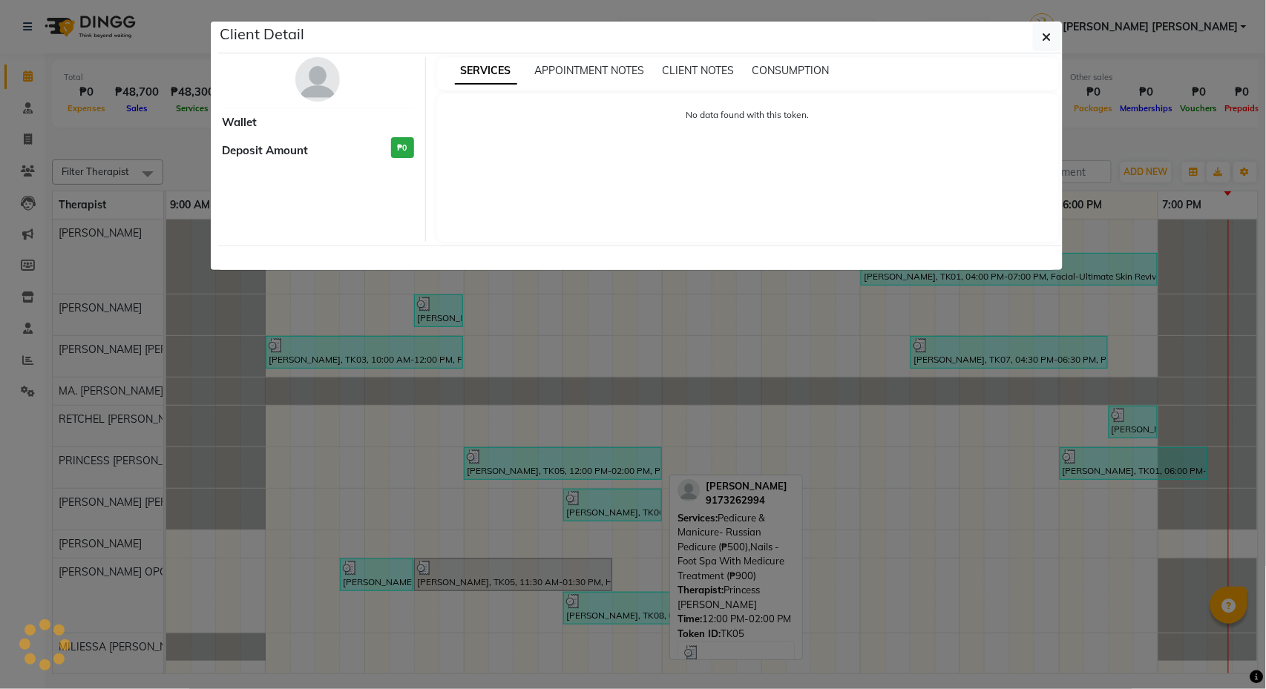
select select "3"
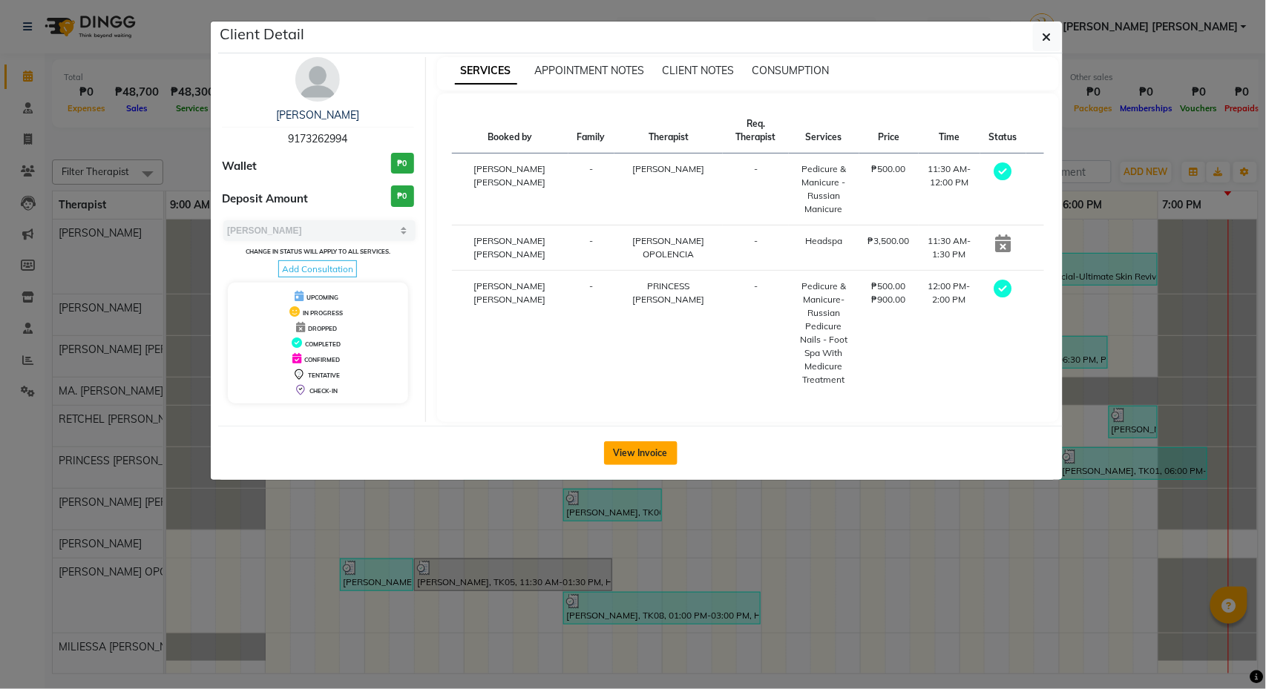
click at [659, 449] on button "View Invoice" at bounding box center [640, 453] width 73 height 24
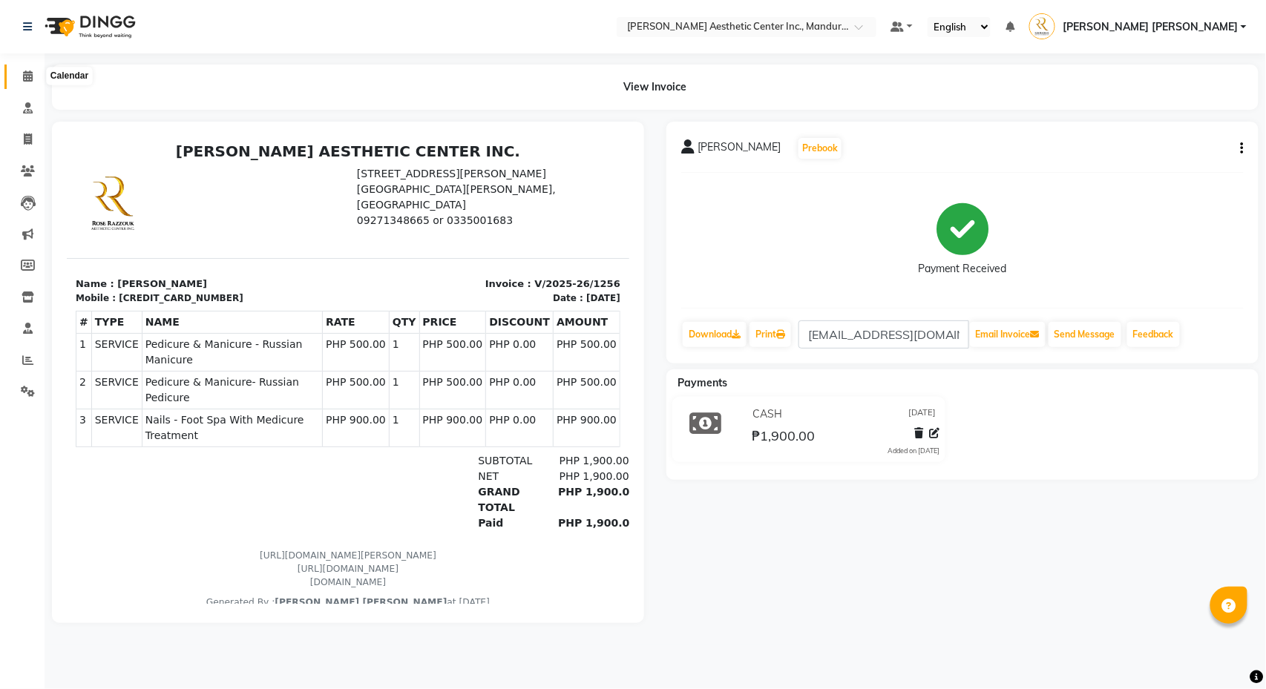
click at [24, 81] on icon at bounding box center [28, 75] width 10 height 11
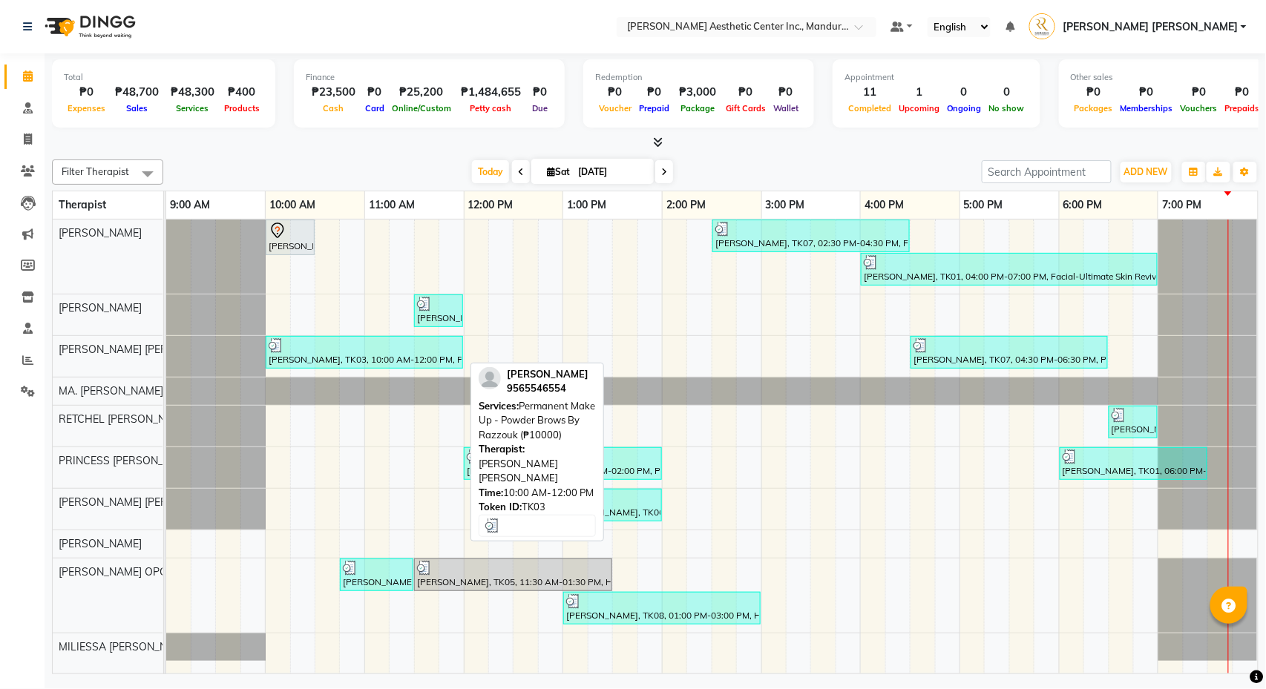
click at [372, 357] on div "[PERSON_NAME], TK03, 10:00 AM-12:00 PM, Permanent Make Up - Powder Brows By Raz…" at bounding box center [364, 352] width 194 height 28
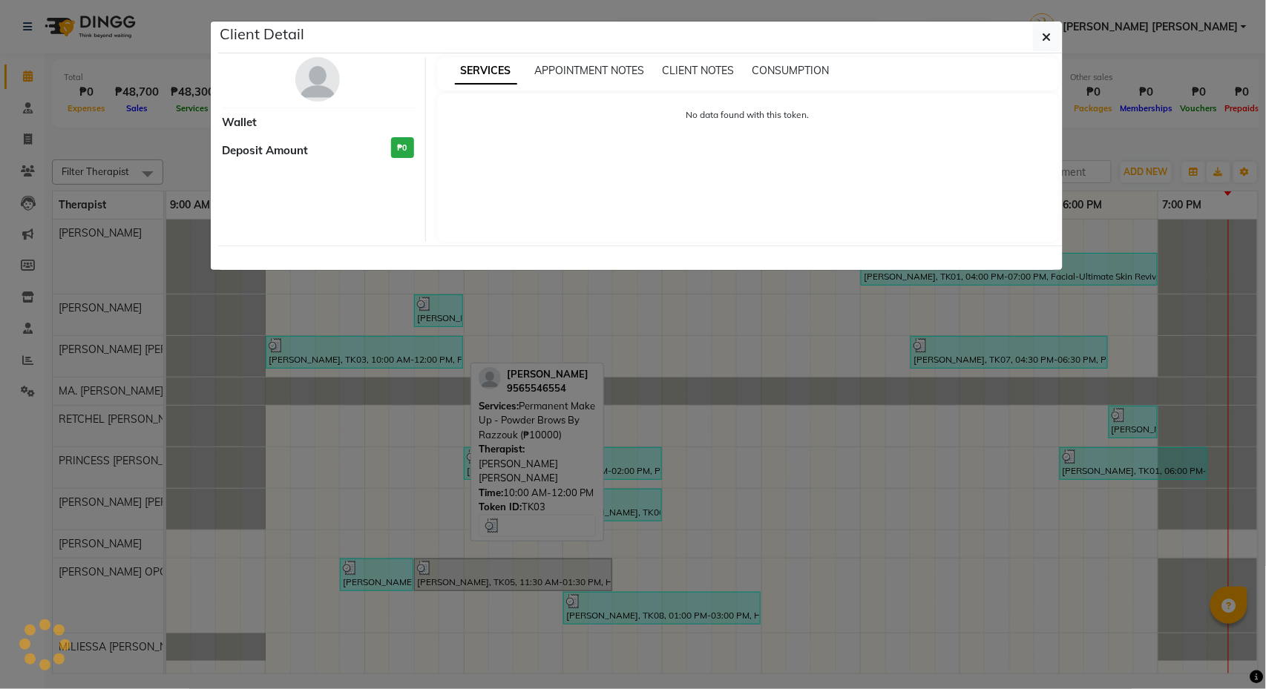
select select "3"
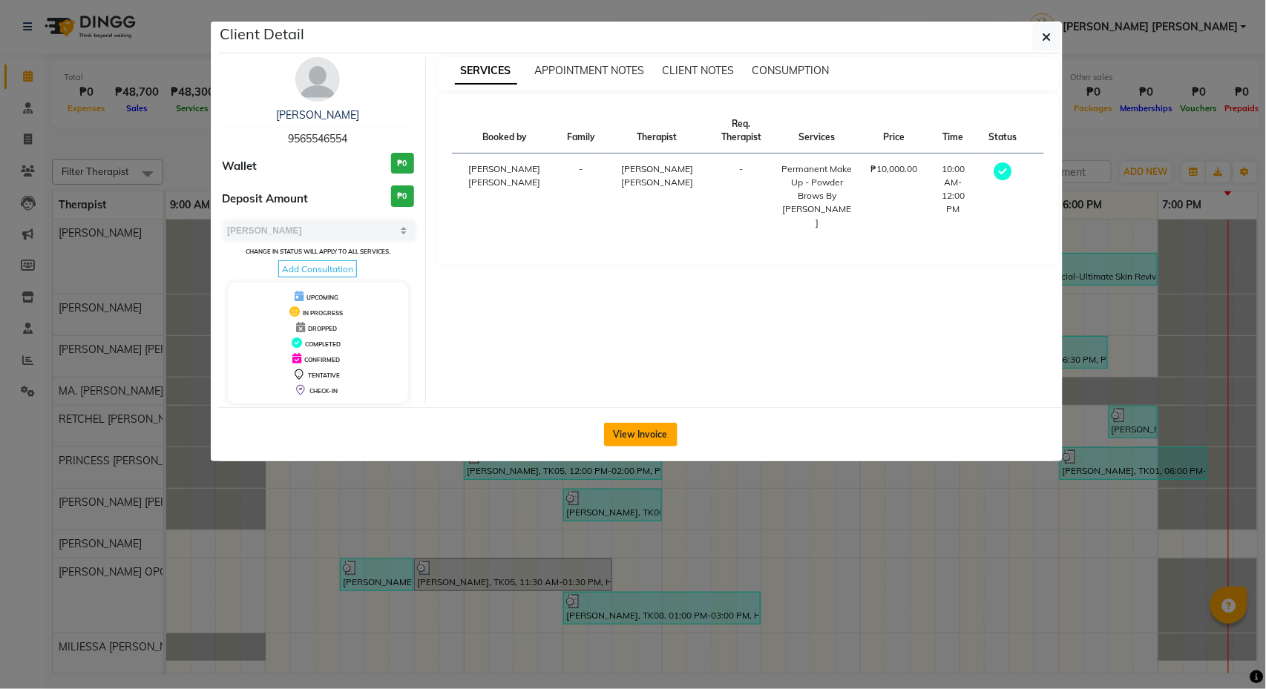
click at [639, 447] on button "View Invoice" at bounding box center [640, 435] width 73 height 24
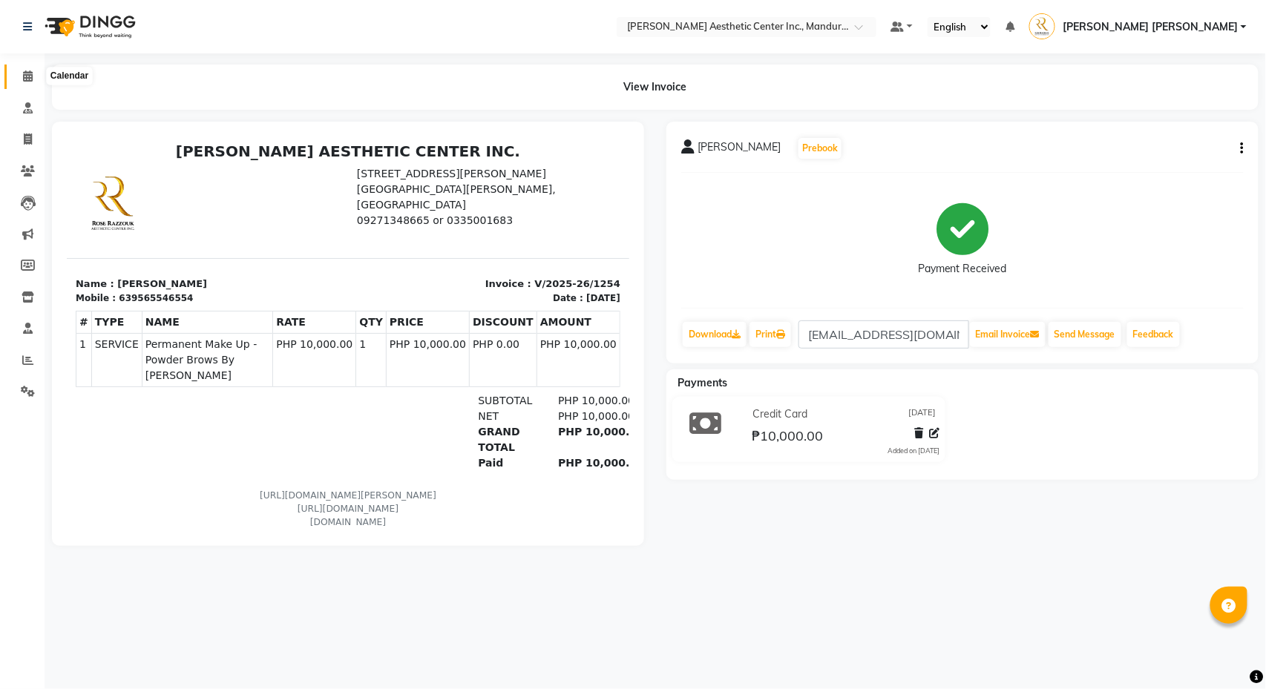
click at [27, 75] on icon at bounding box center [28, 75] width 10 height 11
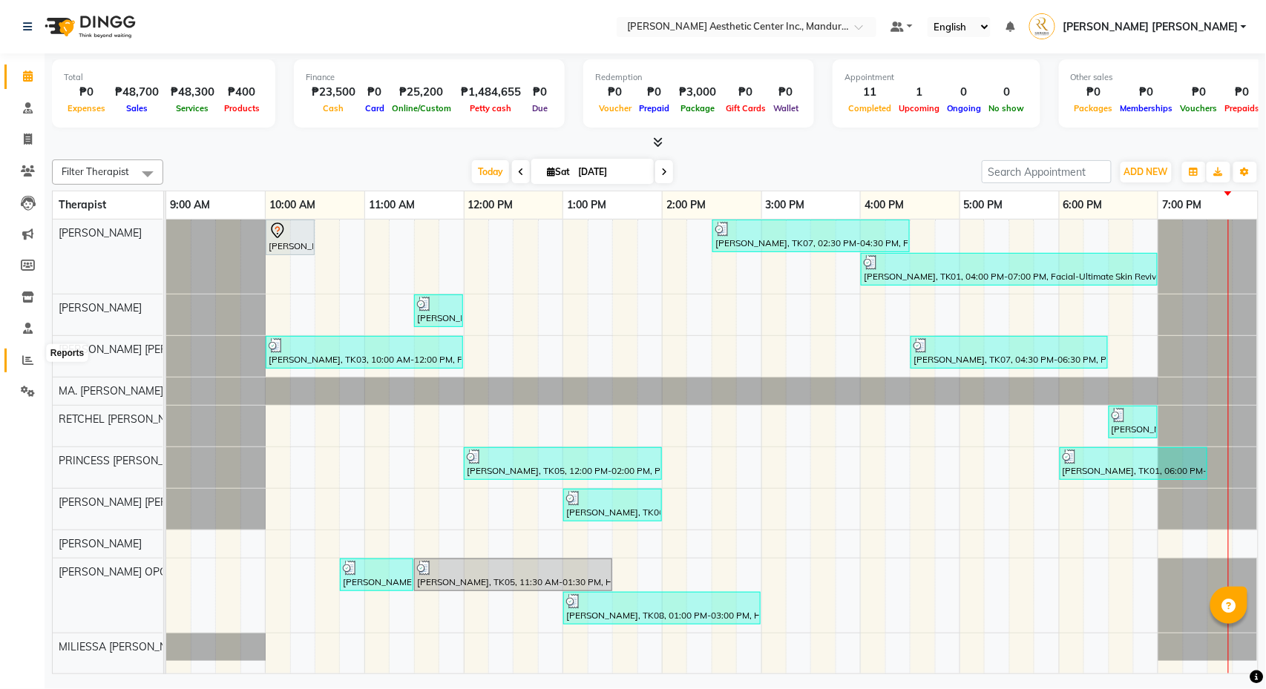
click at [19, 354] on span at bounding box center [28, 360] width 26 height 17
